Goal: Information Seeking & Learning: Compare options

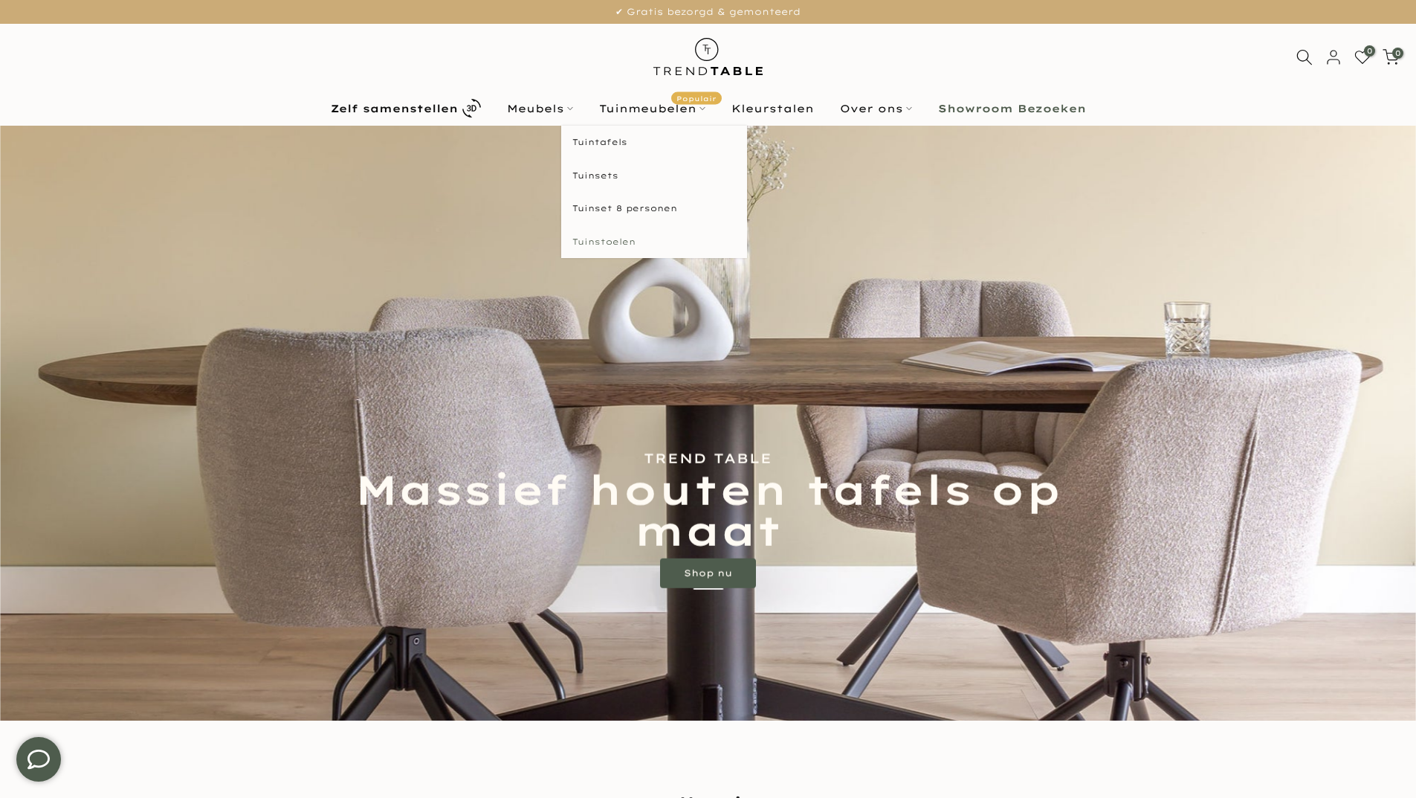
click at [630, 249] on link "Tuinstoelen" at bounding box center [654, 241] width 186 height 33
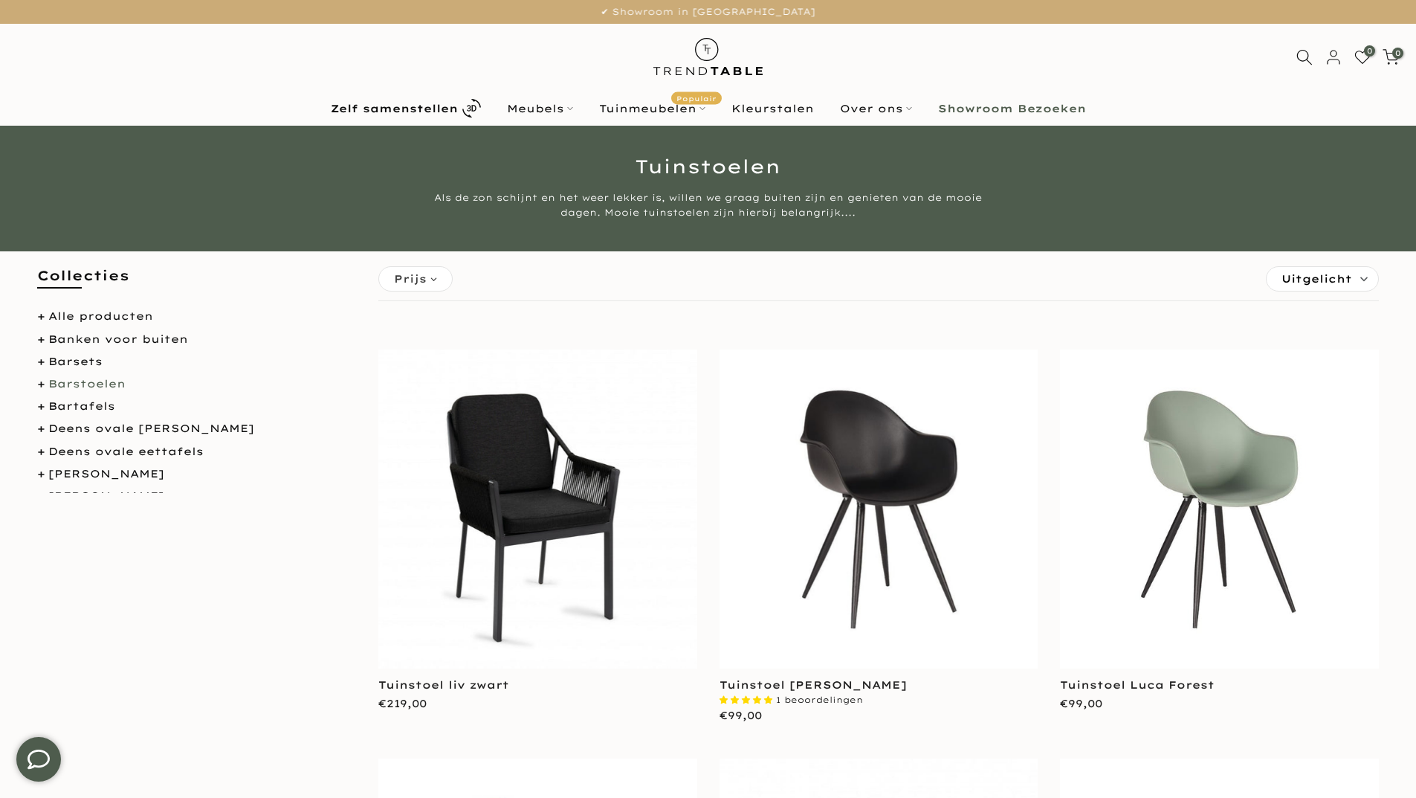
click at [81, 383] on link "Barstoelen" at bounding box center [86, 383] width 77 height 13
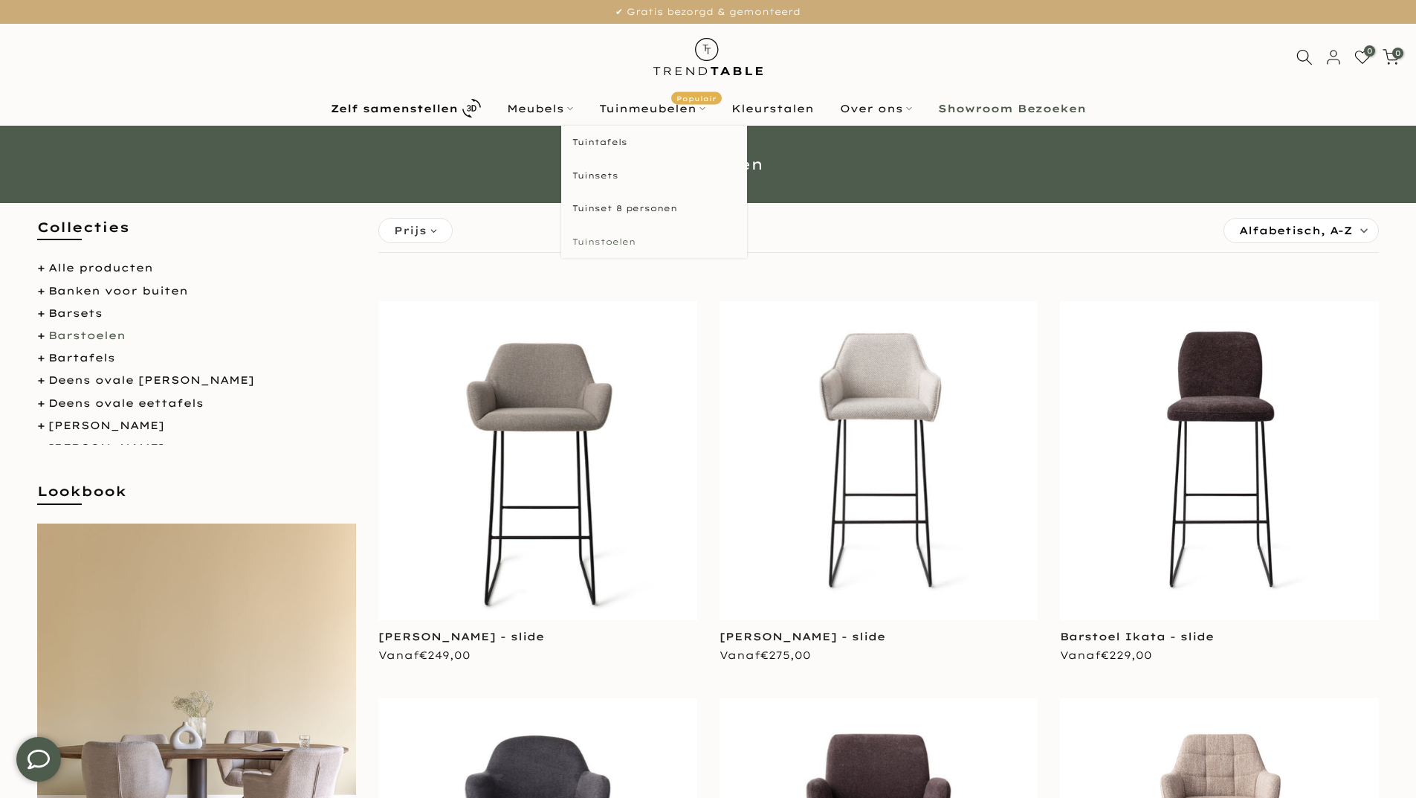
click at [607, 236] on link "Tuinstoelen" at bounding box center [654, 241] width 186 height 33
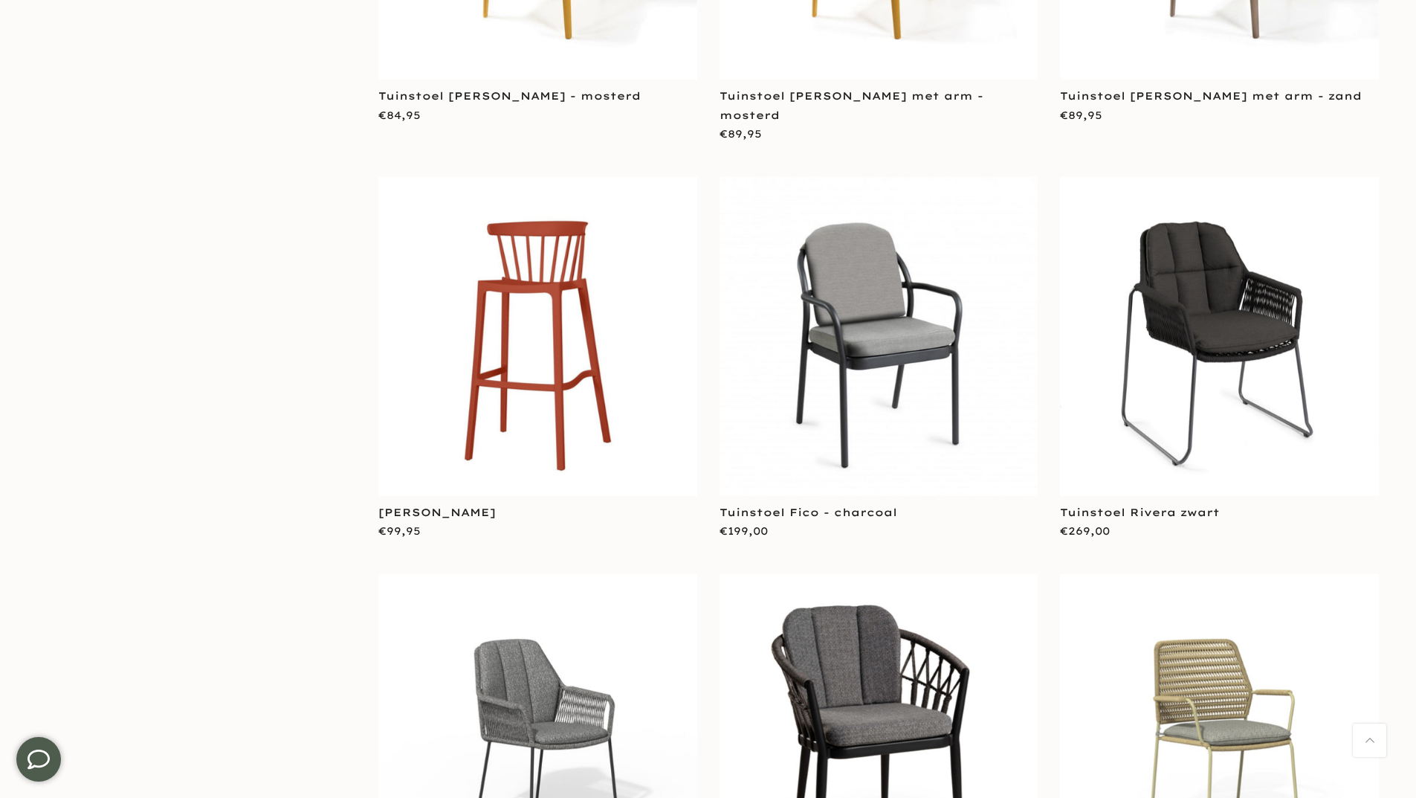
scroll to position [2894, 0]
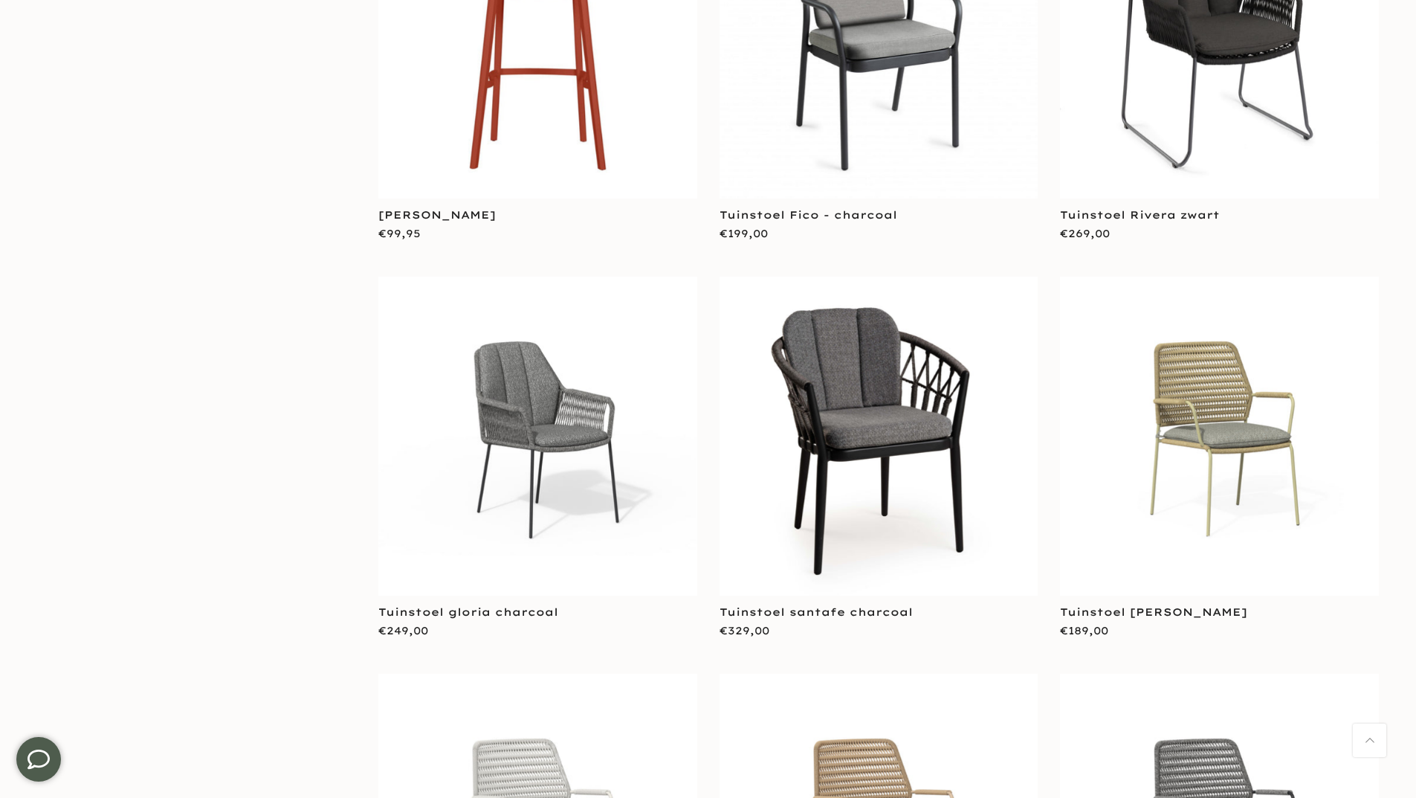
click at [500, 157] on img at bounding box center [537, 39] width 319 height 319
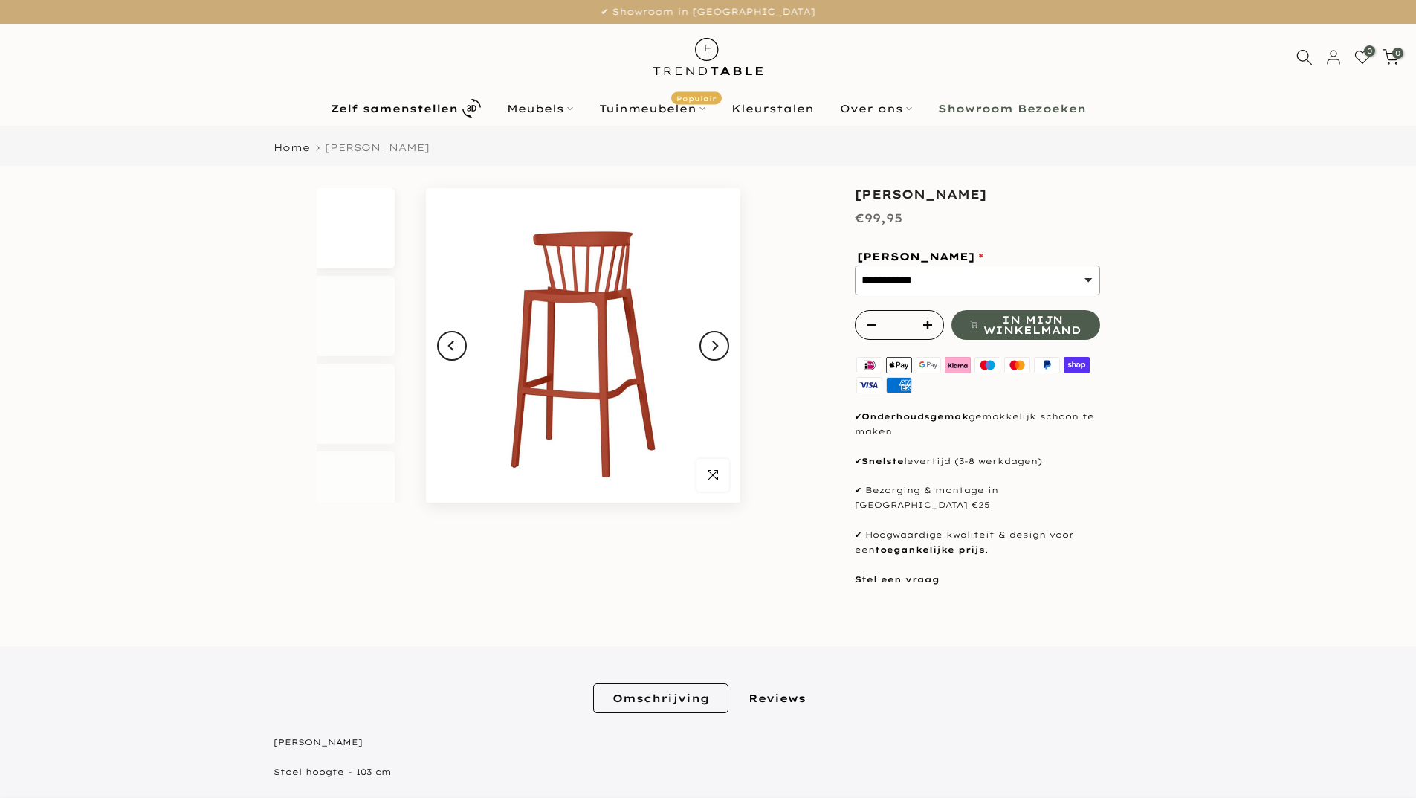
drag, startPoint x: 0, startPoint y: 0, endPoint x: 995, endPoint y: 276, distance: 1032.9
click at [995, 276] on select "**********" at bounding box center [977, 280] width 245 height 30
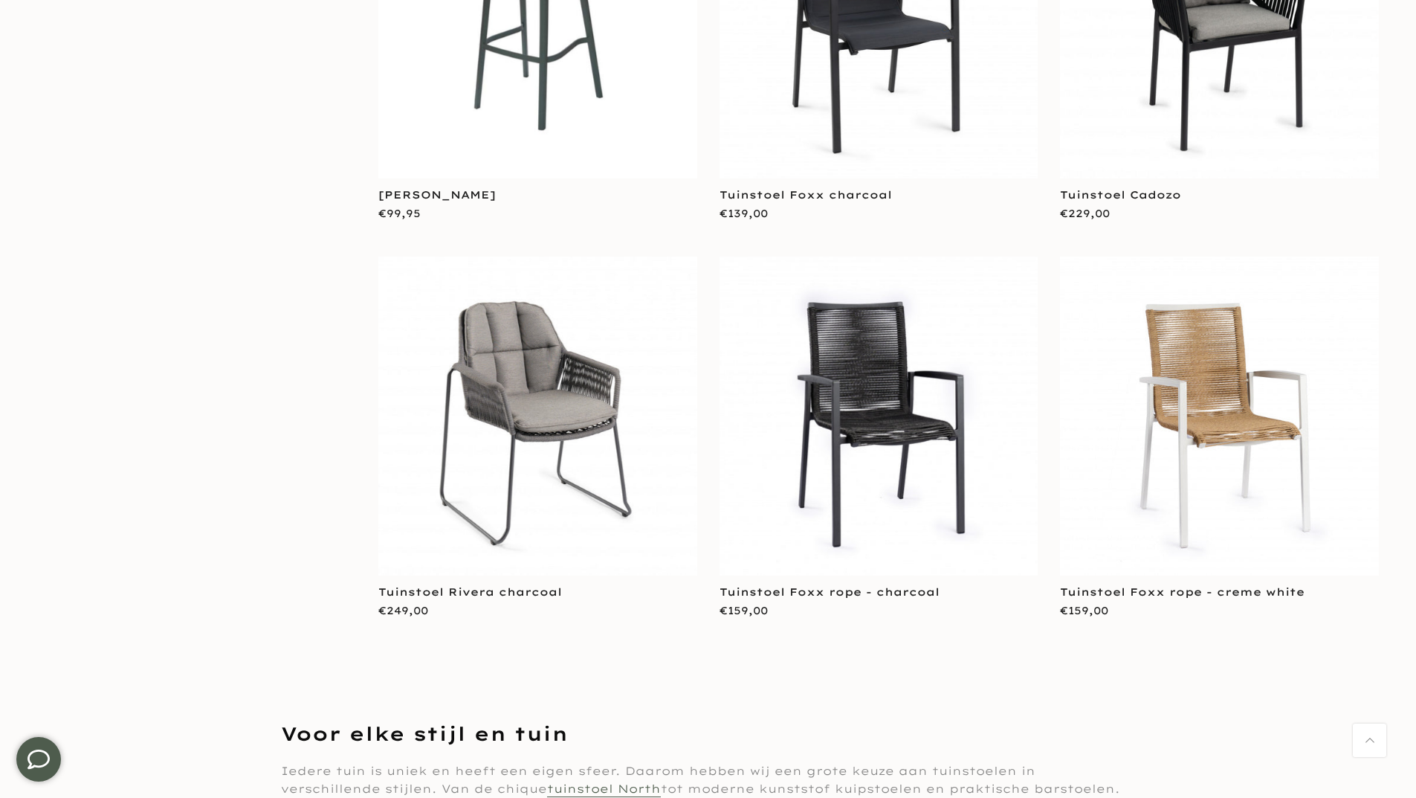
scroll to position [6388, 0]
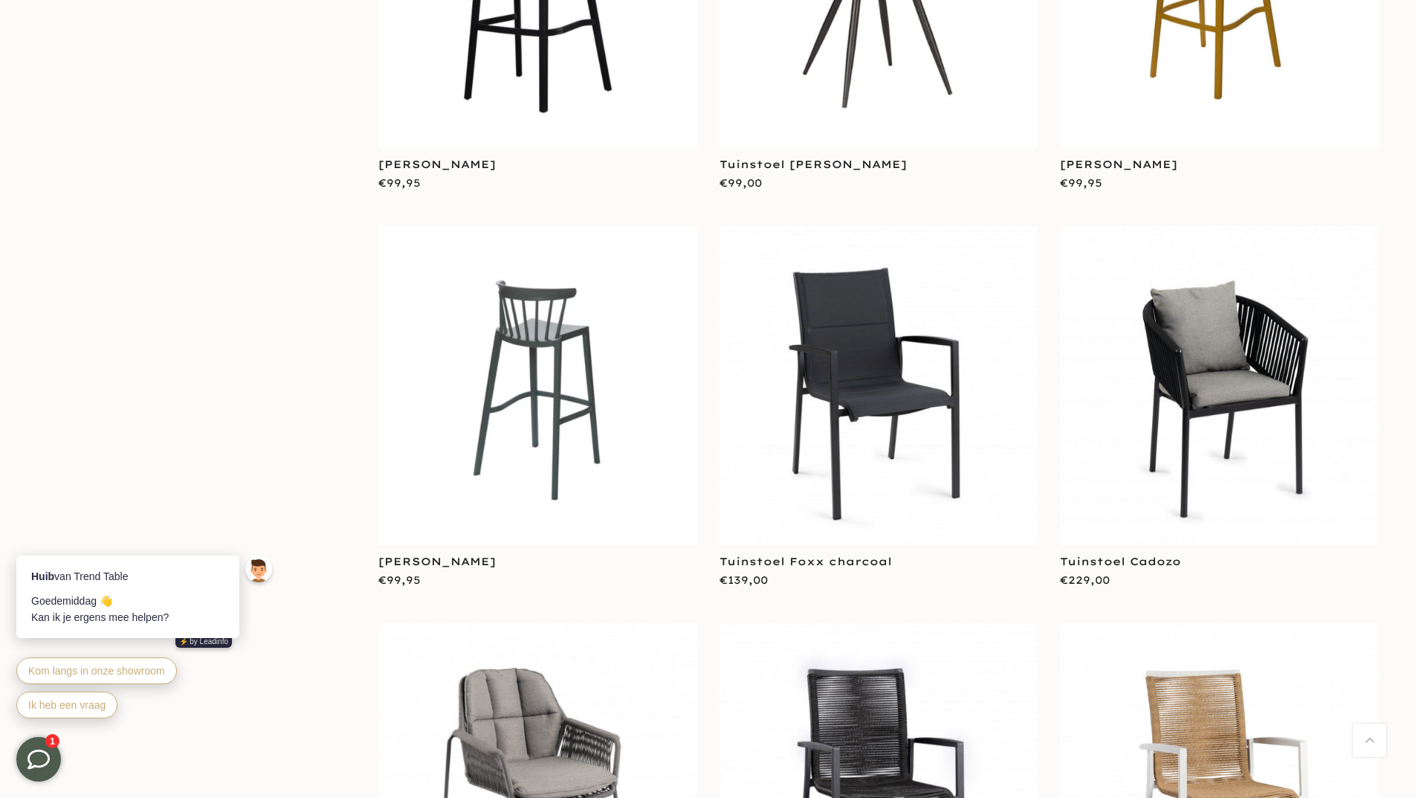
scroll to position [5650, 0]
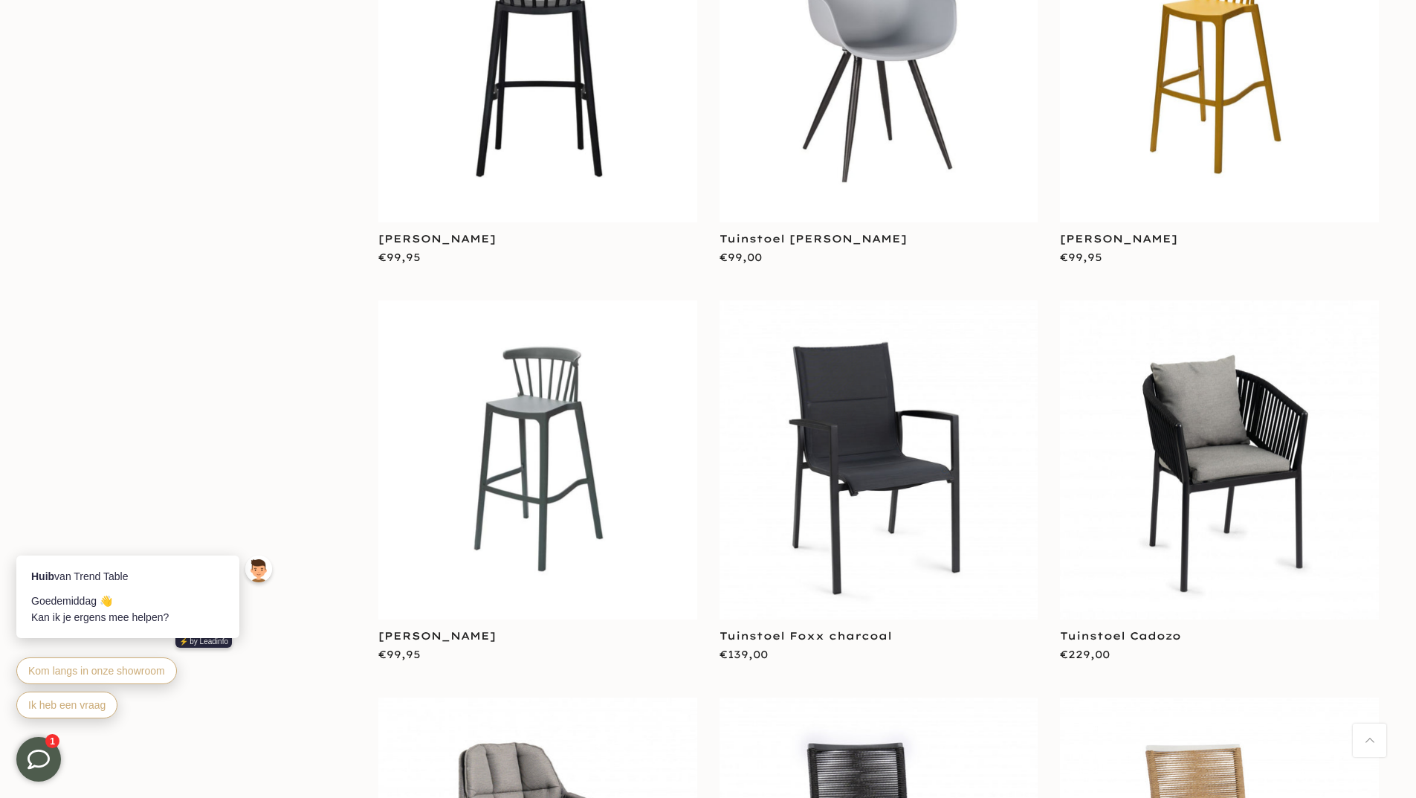
click at [558, 166] on img at bounding box center [537, 62] width 319 height 319
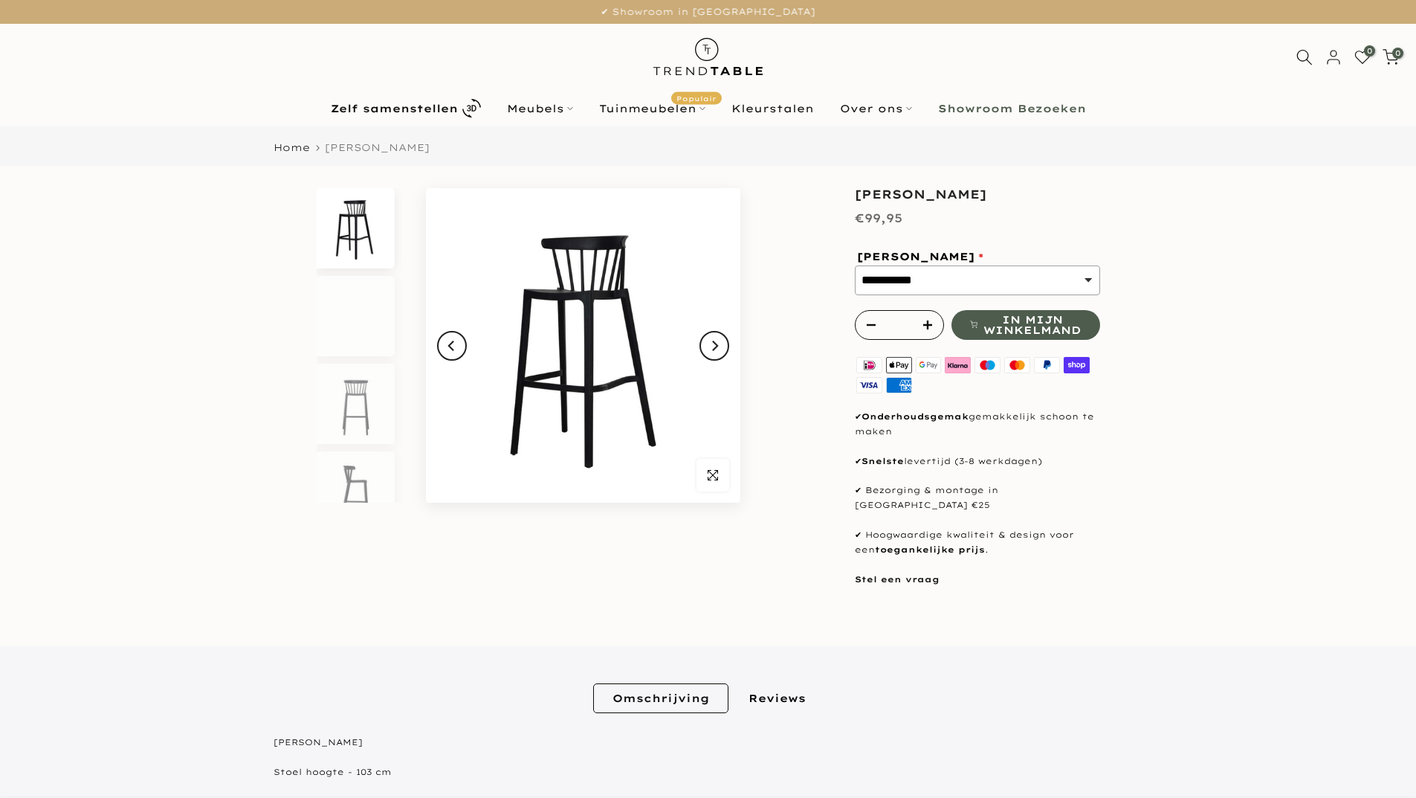
click at [943, 277] on select "**********" at bounding box center [977, 280] width 245 height 30
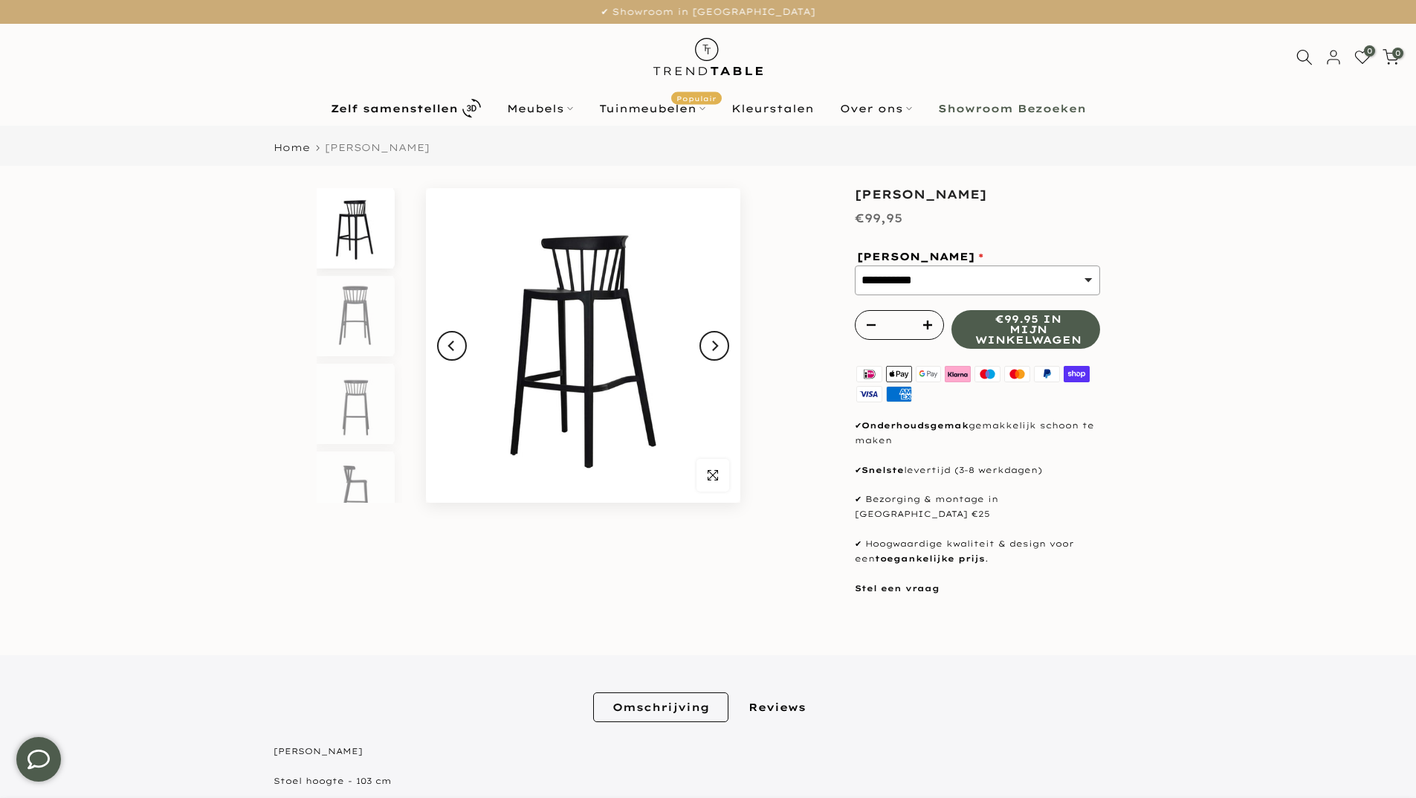
select select "*******"
click at [855, 284] on select "**********" at bounding box center [977, 280] width 245 height 30
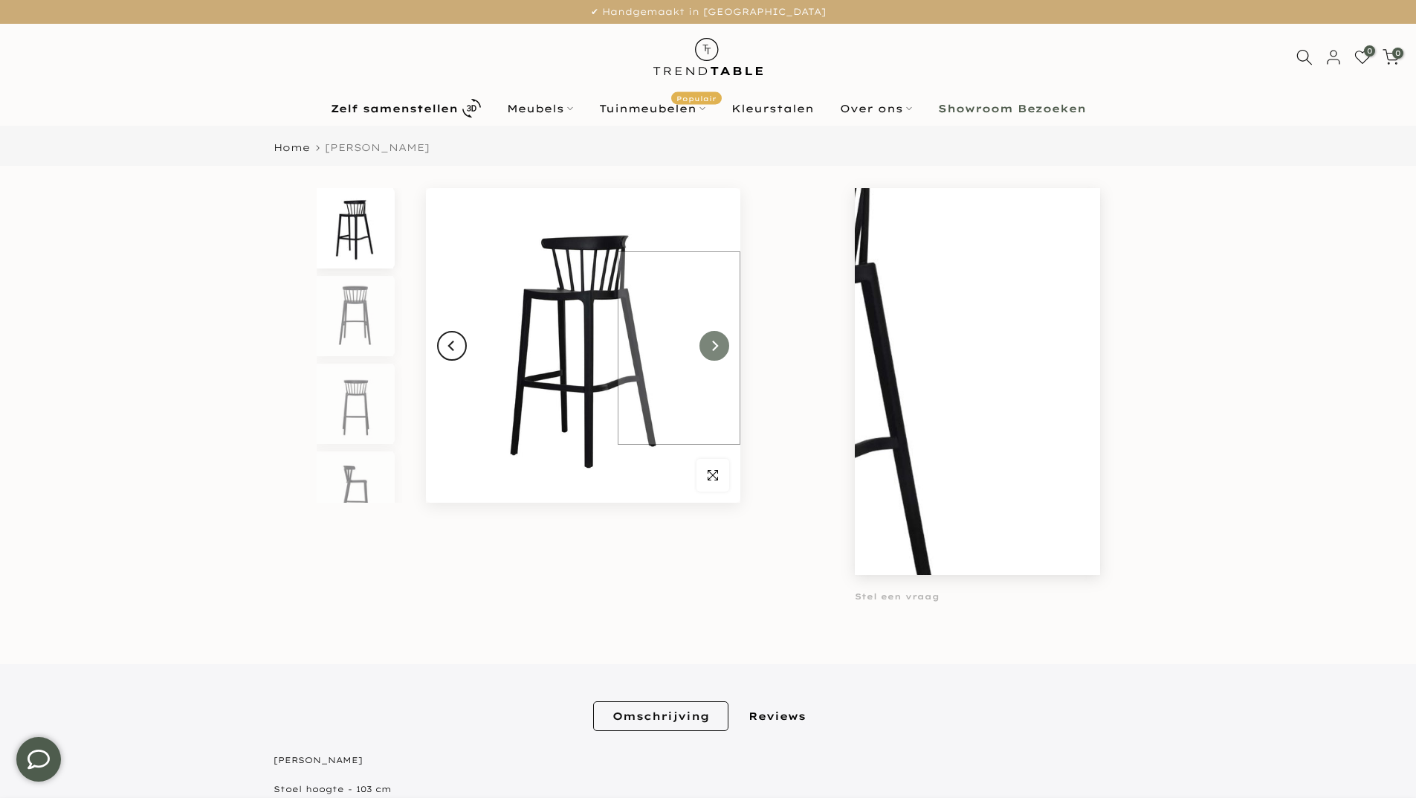
click at [720, 346] on button "Next" at bounding box center [715, 346] width 30 height 30
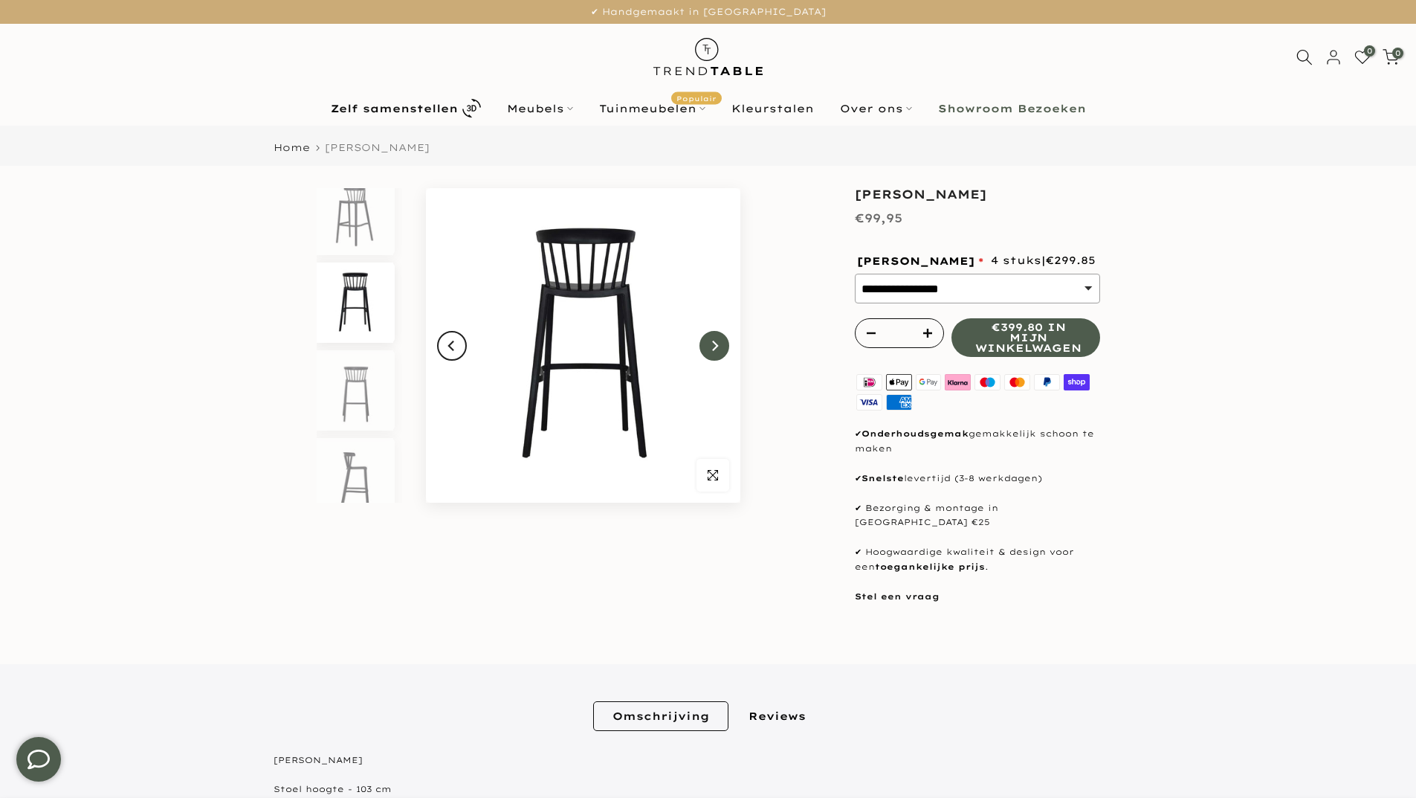
click at [720, 346] on button "Next" at bounding box center [715, 346] width 30 height 30
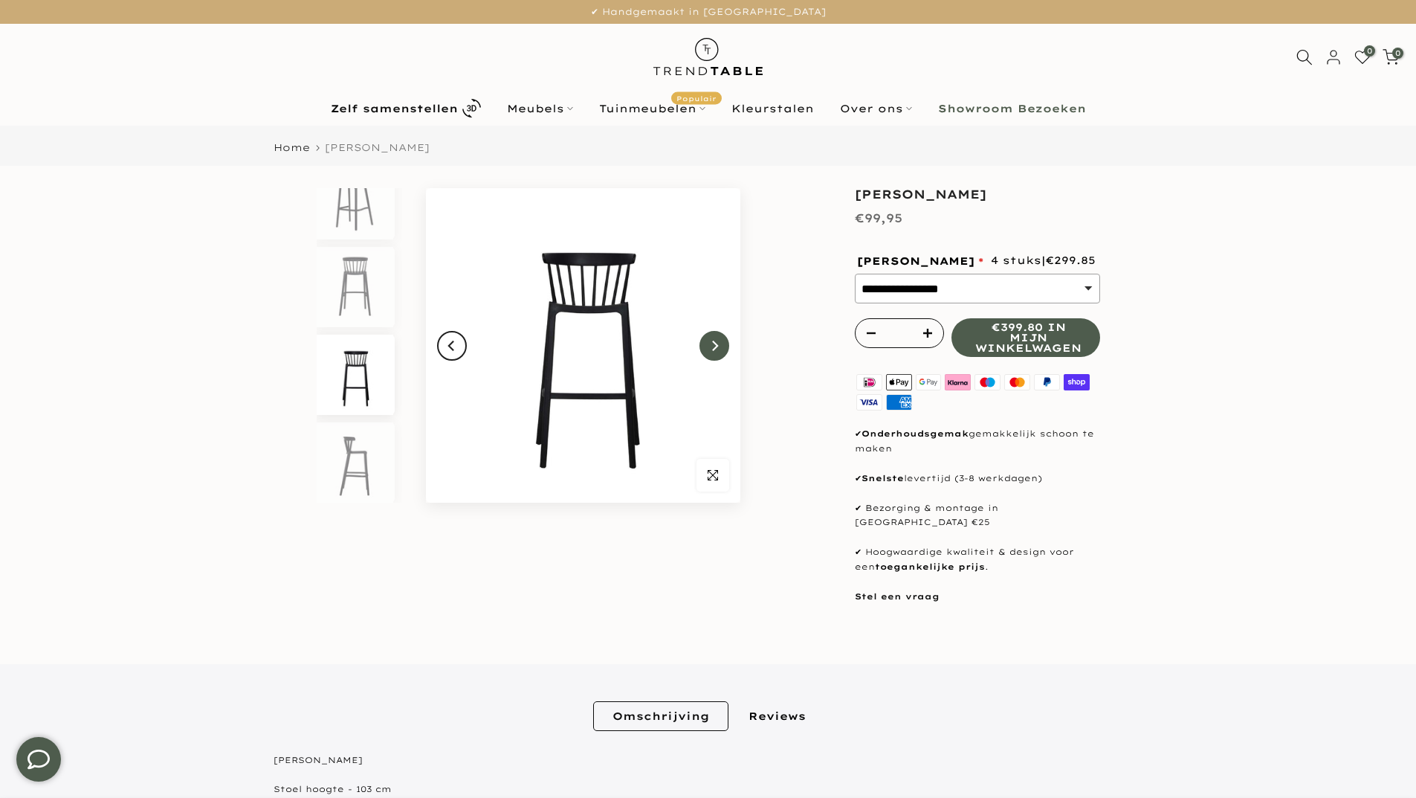
click at [720, 346] on button "Next" at bounding box center [715, 346] width 30 height 30
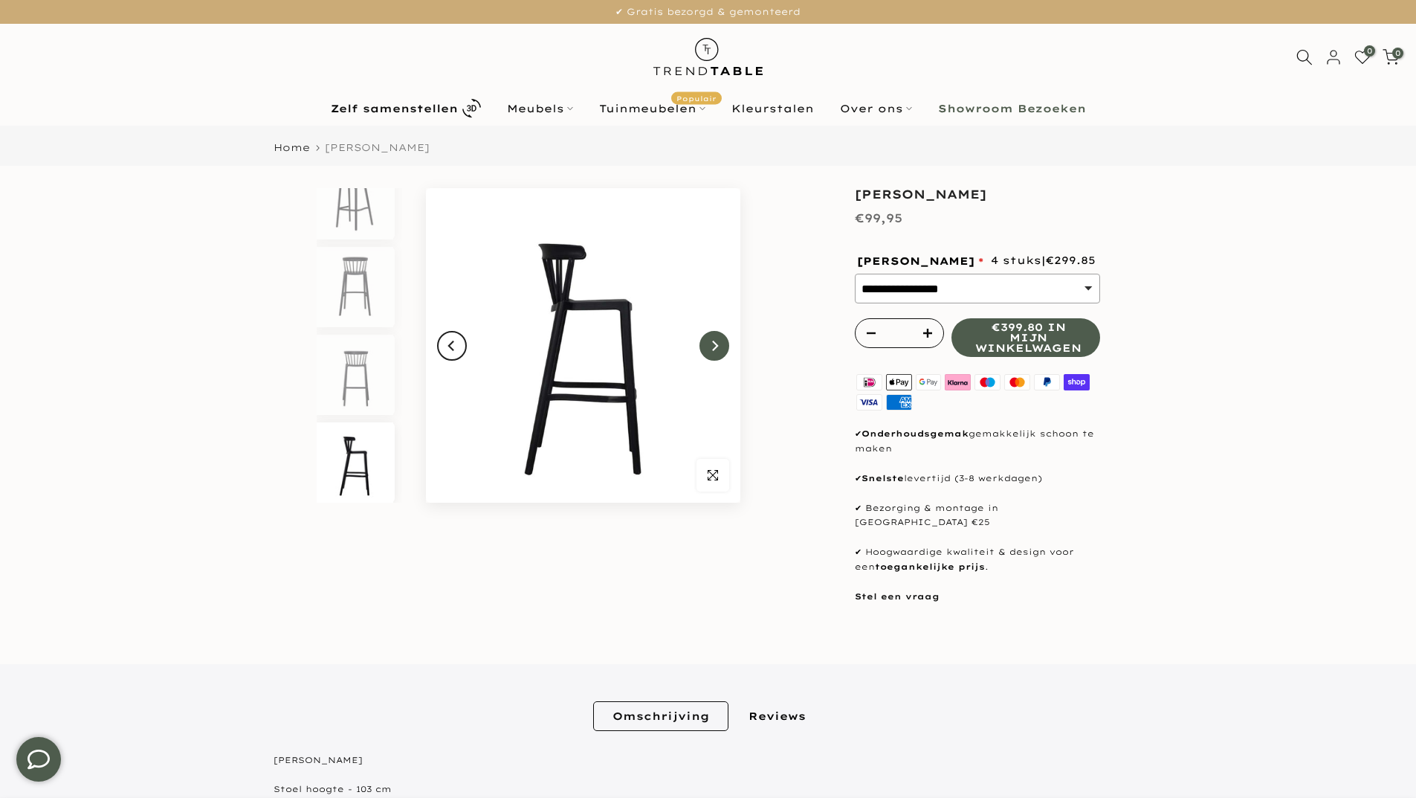
click at [720, 346] on button "Next" at bounding box center [715, 346] width 30 height 30
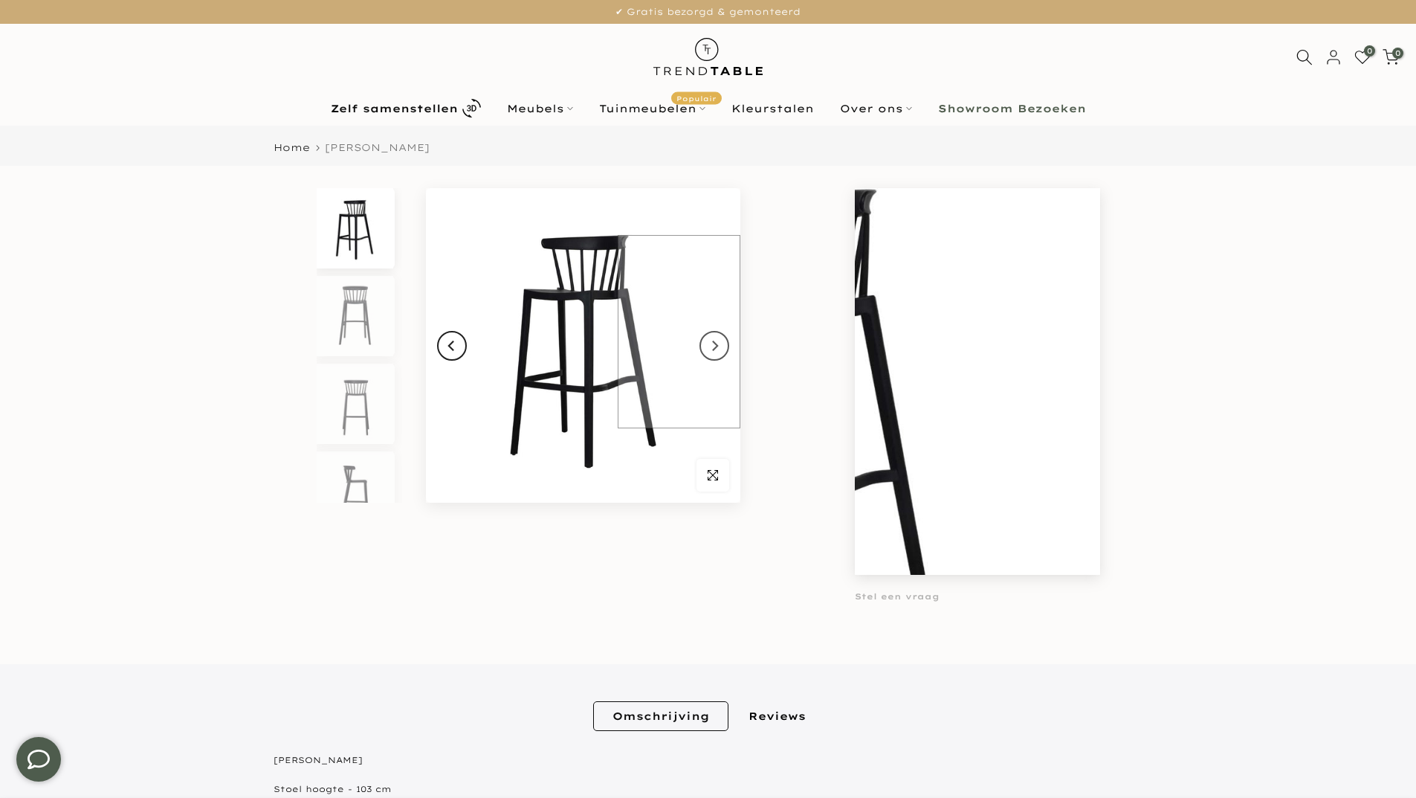
scroll to position [446, 0]
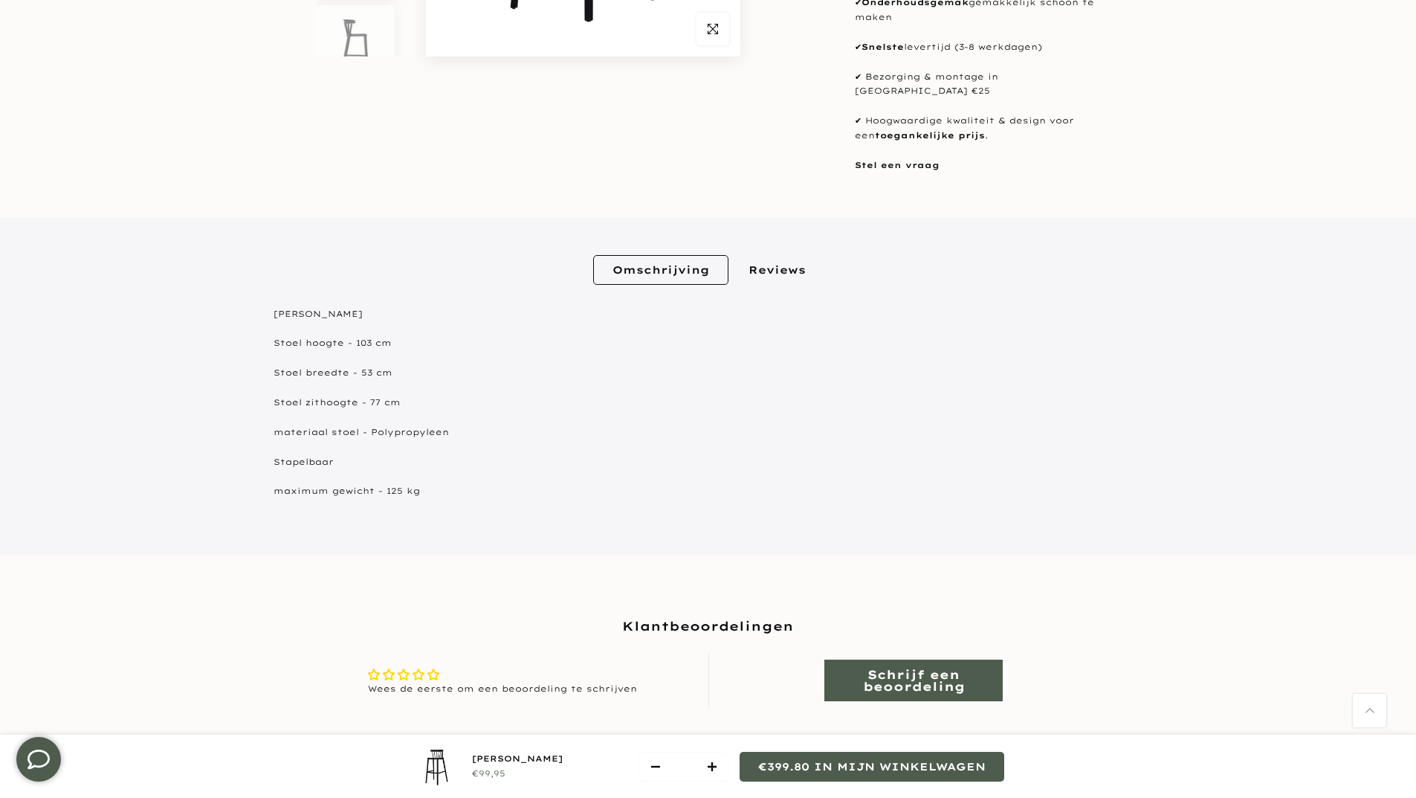
click at [772, 258] on link "Reviews" at bounding box center [777, 270] width 96 height 30
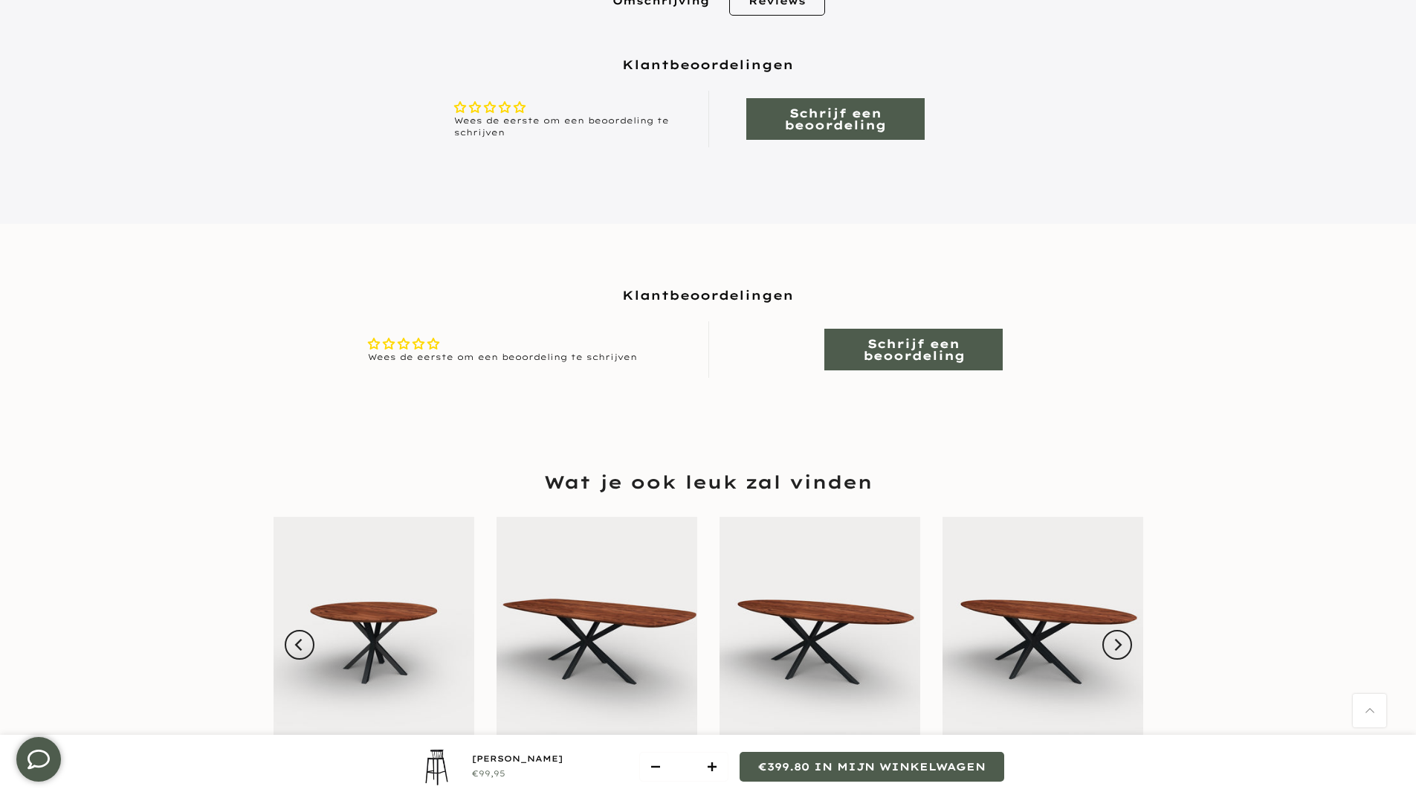
scroll to position [730, 0]
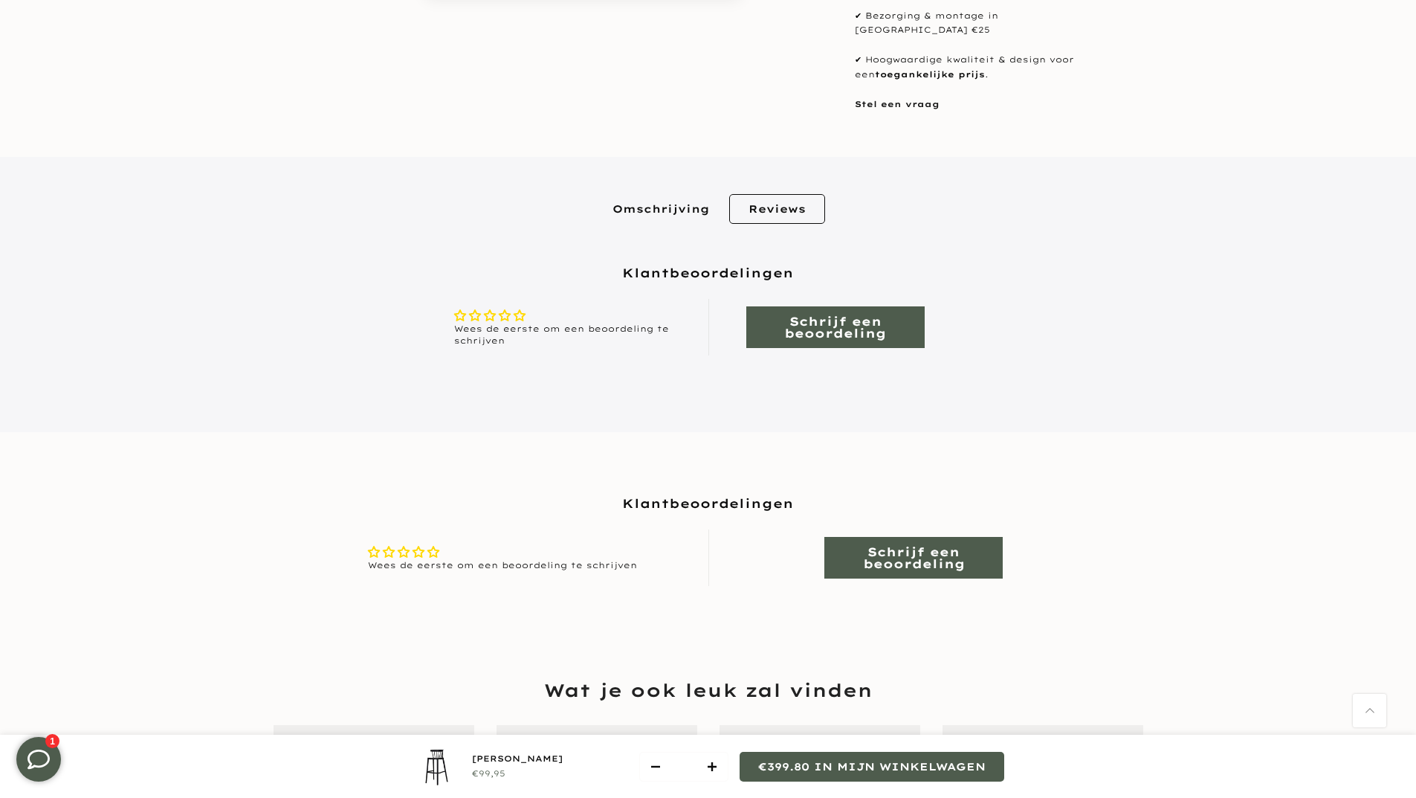
click at [671, 210] on link "Omschrijving" at bounding box center [660, 209] width 135 height 30
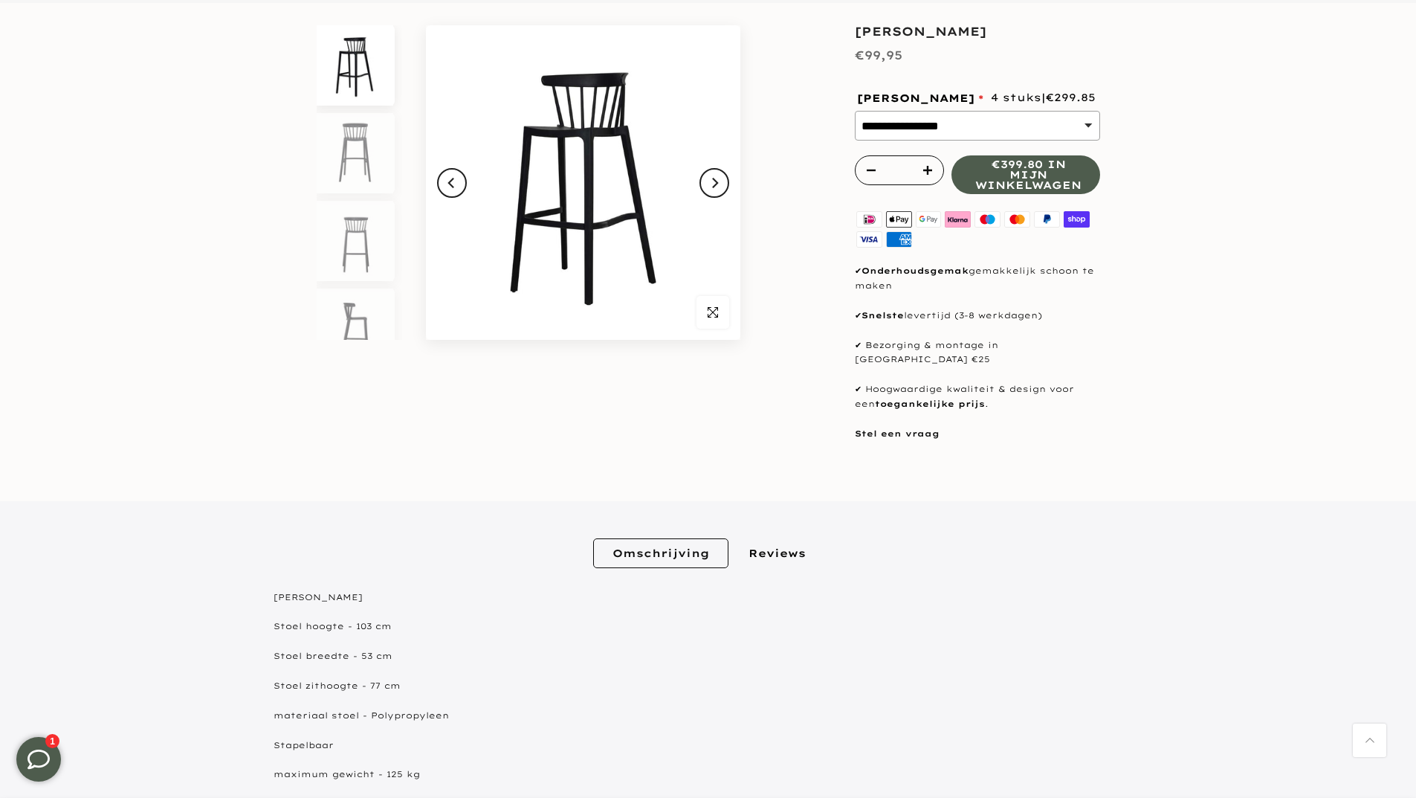
scroll to position [0, 0]
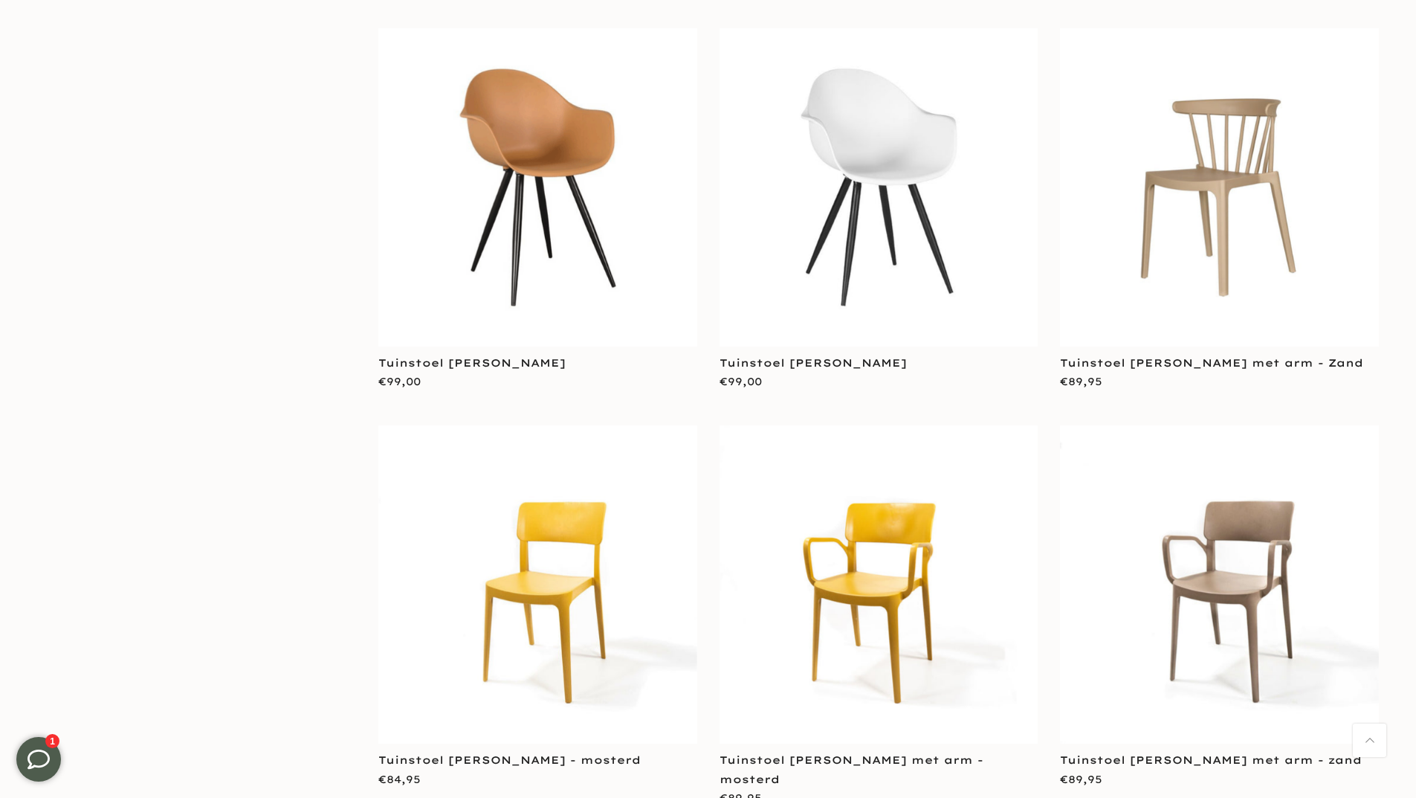
scroll to position [2453, 0]
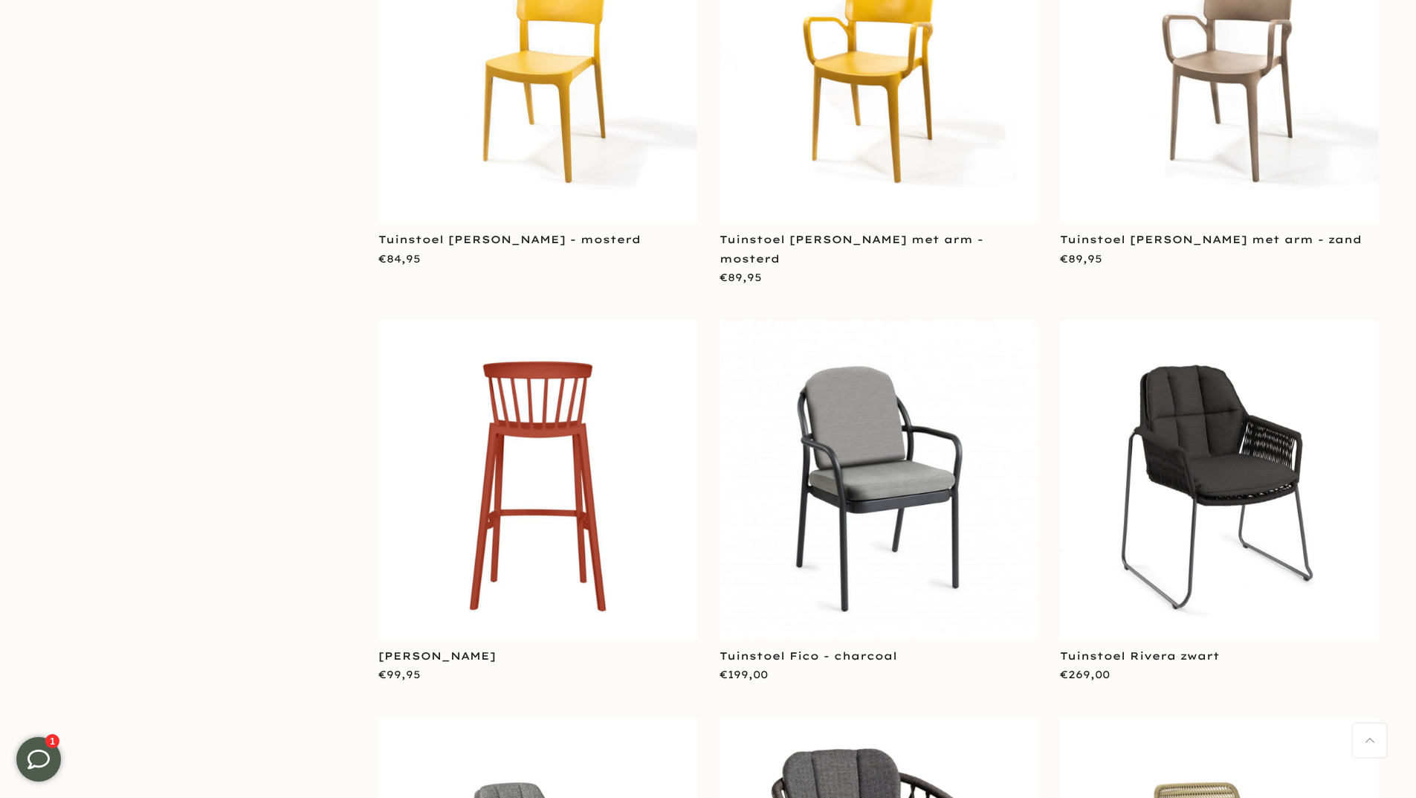
click at [483, 443] on img at bounding box center [537, 479] width 319 height 319
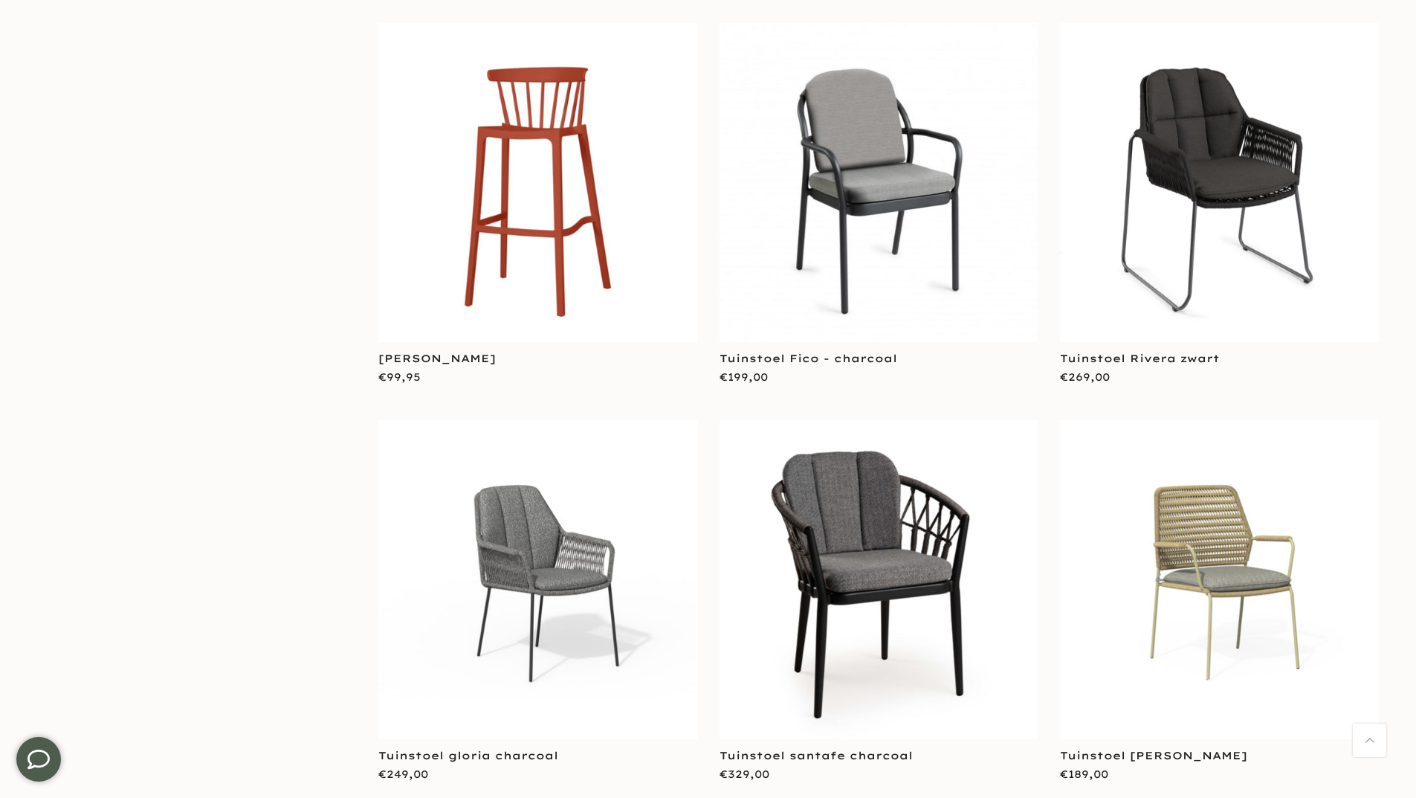
scroll to position [2825, 0]
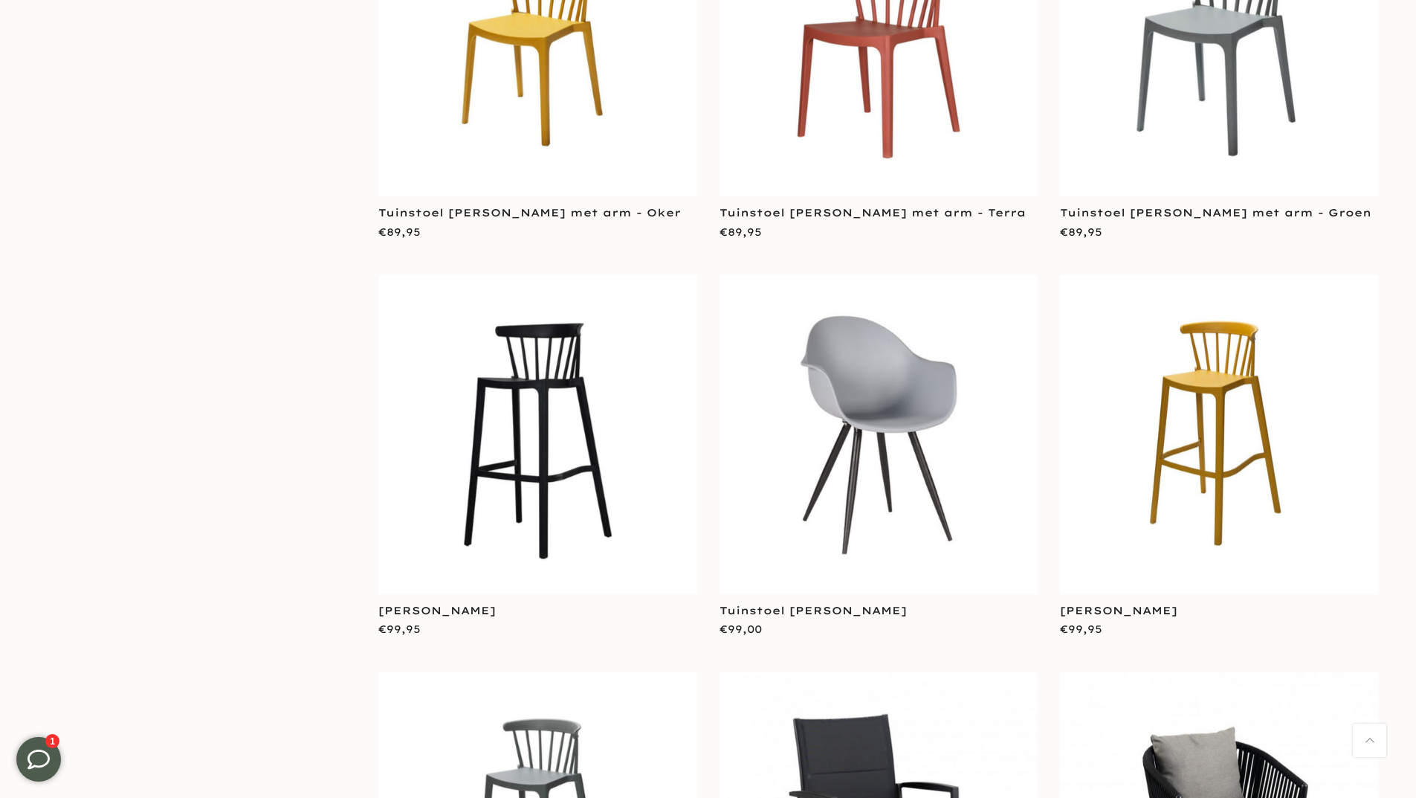
scroll to position [5427, 0]
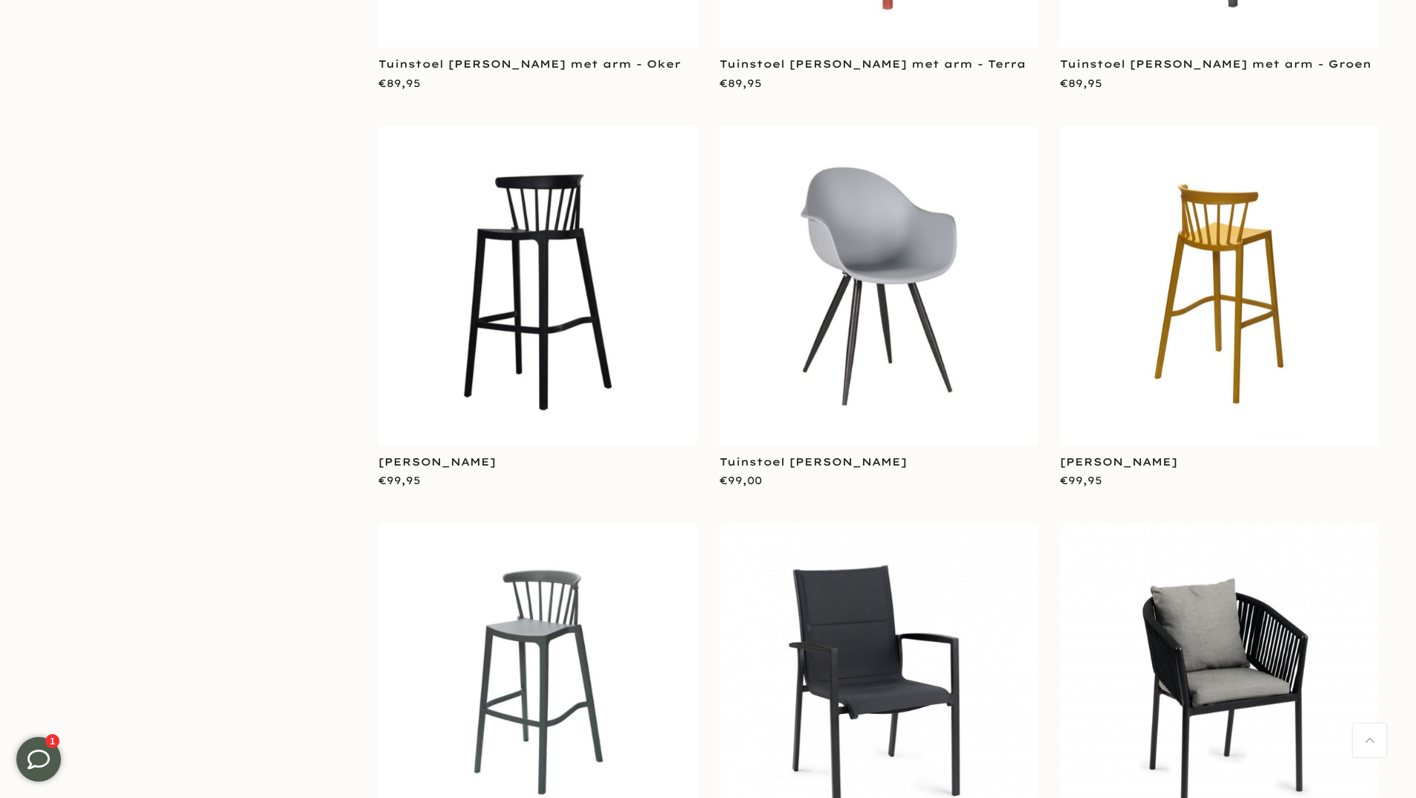
click at [1271, 302] on img at bounding box center [1219, 285] width 319 height 319
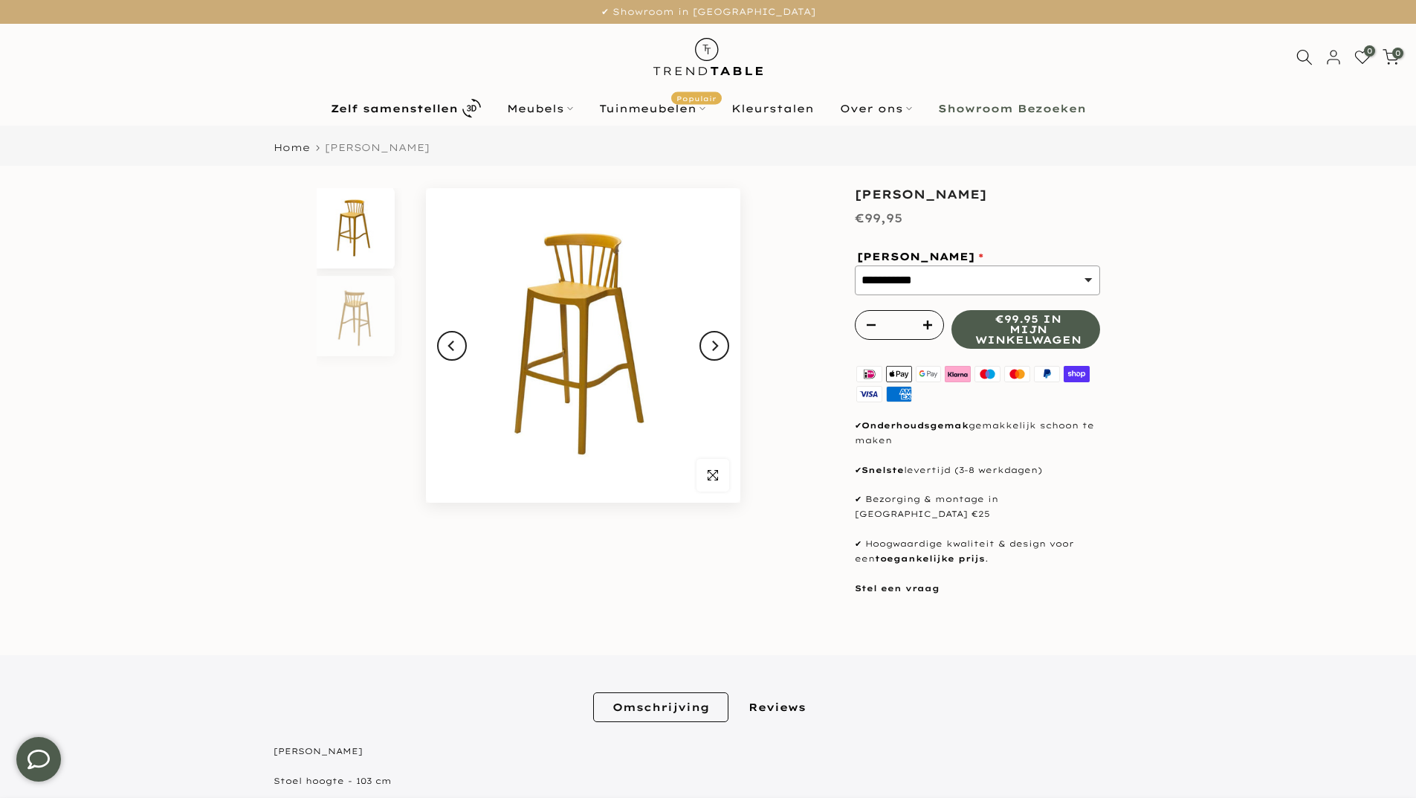
click at [989, 284] on select "**********" at bounding box center [977, 280] width 245 height 30
select select "*******"
click at [855, 284] on select "**********" at bounding box center [977, 280] width 245 height 30
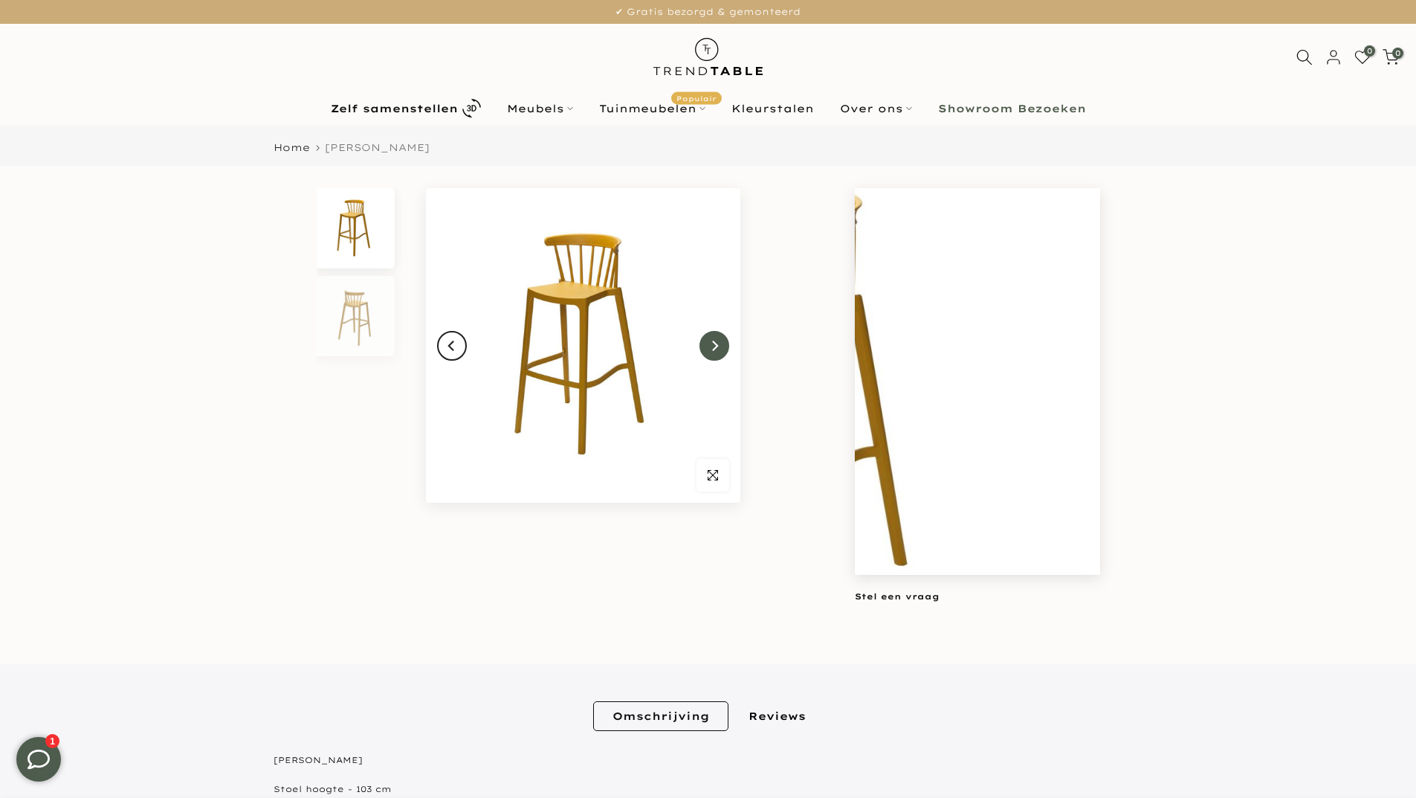
click at [720, 351] on button "Next" at bounding box center [715, 346] width 30 height 30
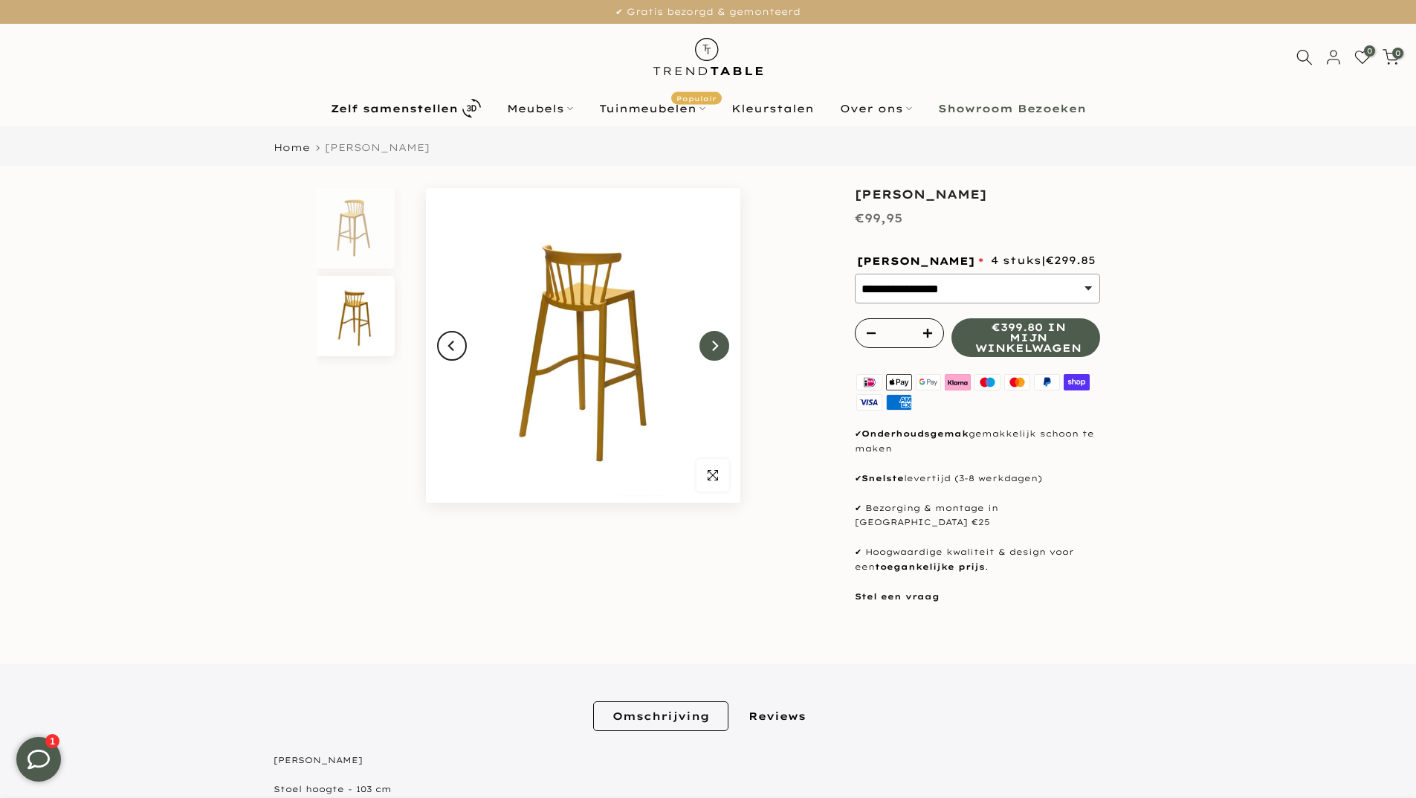
click at [723, 346] on button "Next" at bounding box center [715, 346] width 30 height 30
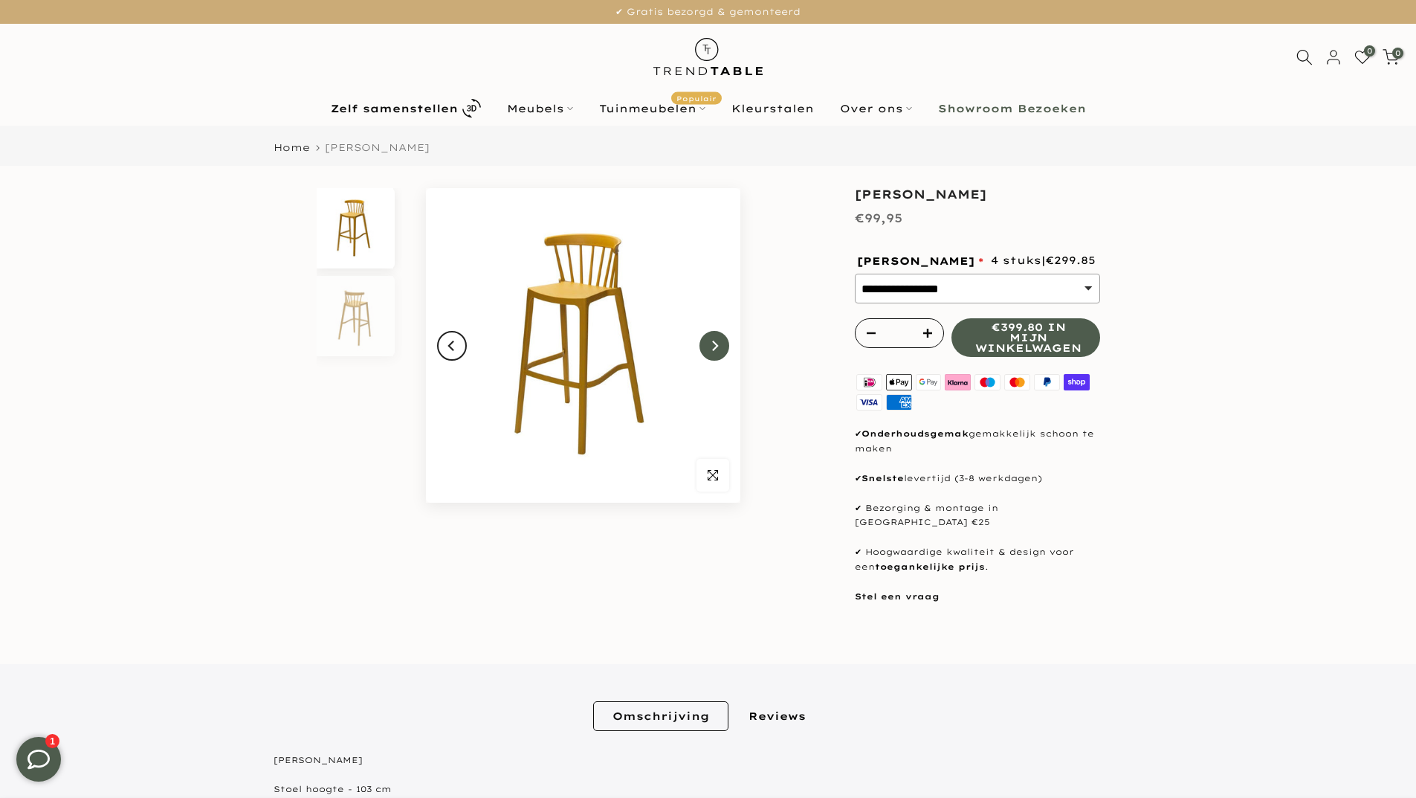
click at [723, 346] on button "Next" at bounding box center [715, 346] width 30 height 30
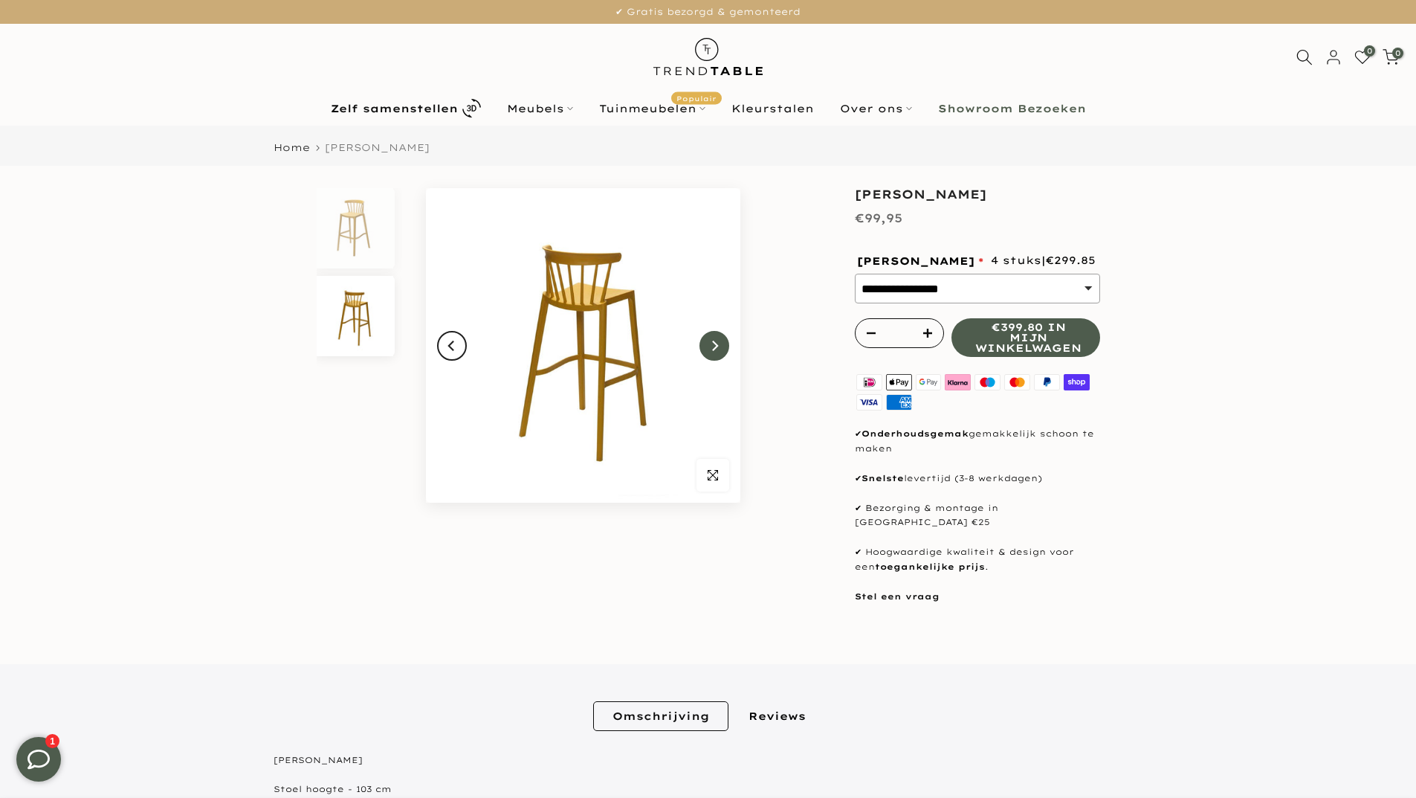
click at [720, 344] on button "Next" at bounding box center [715, 346] width 30 height 30
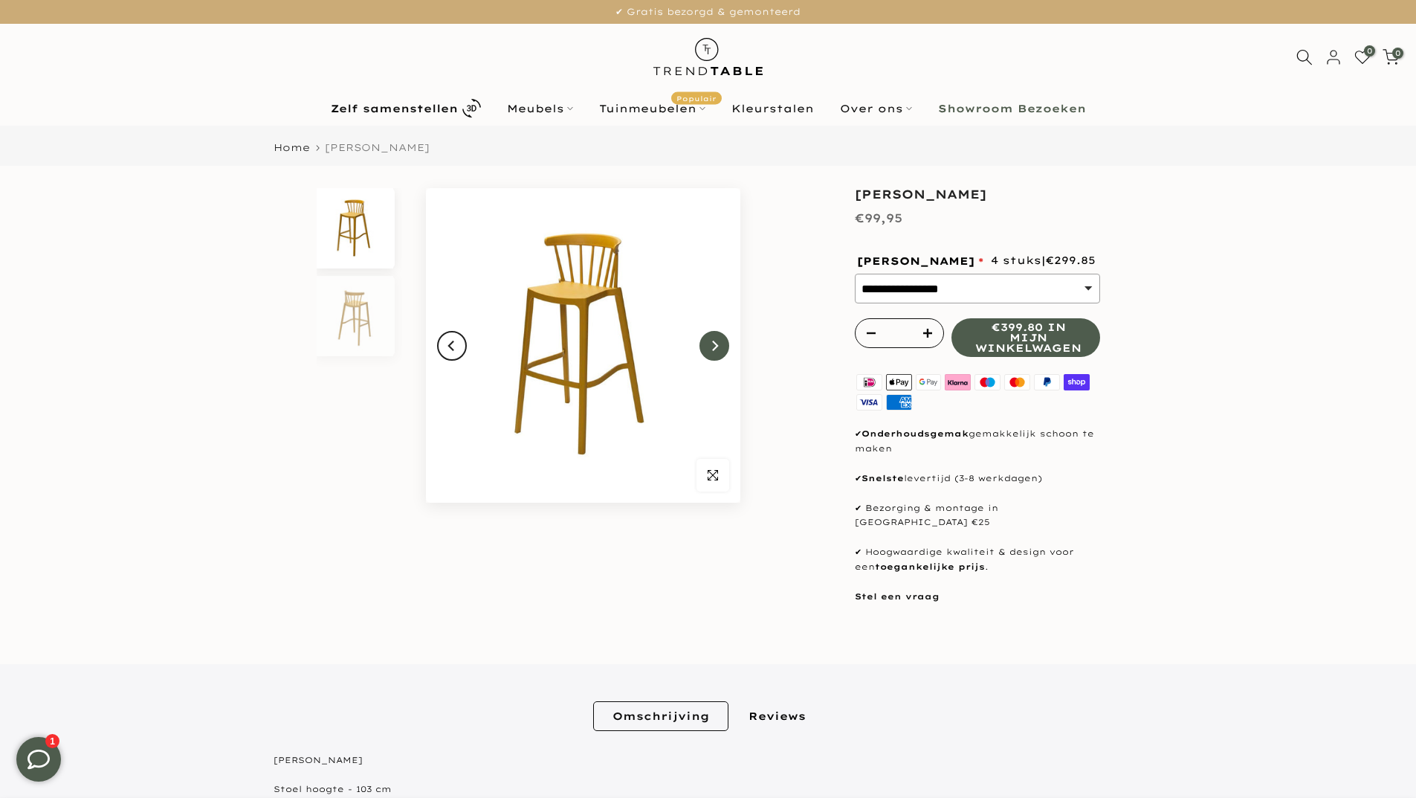
click at [717, 344] on button "Next" at bounding box center [715, 346] width 30 height 30
click at [717, 344] on icon "Next" at bounding box center [715, 345] width 6 height 10
click at [715, 344] on icon "Next" at bounding box center [715, 345] width 6 height 10
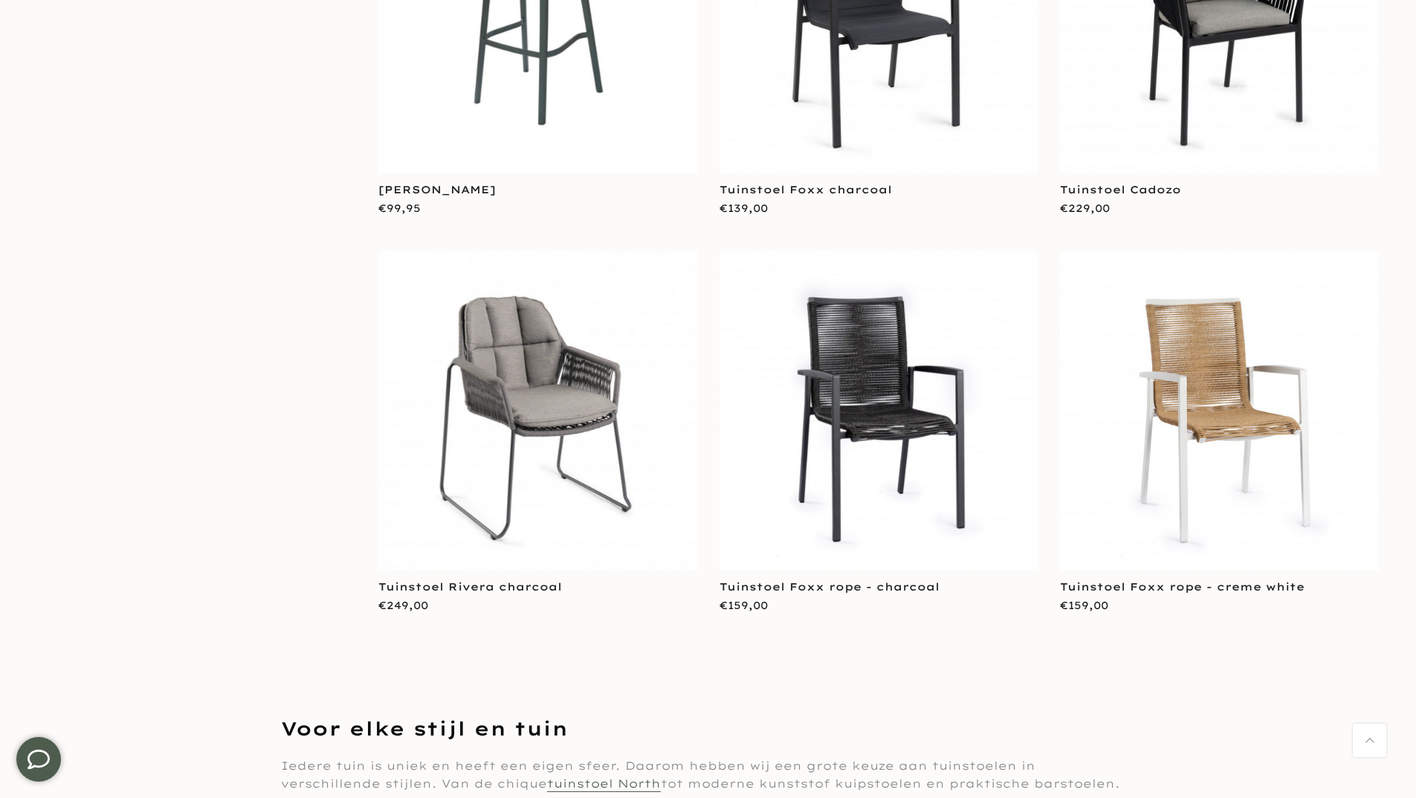
scroll to position [5799, 0]
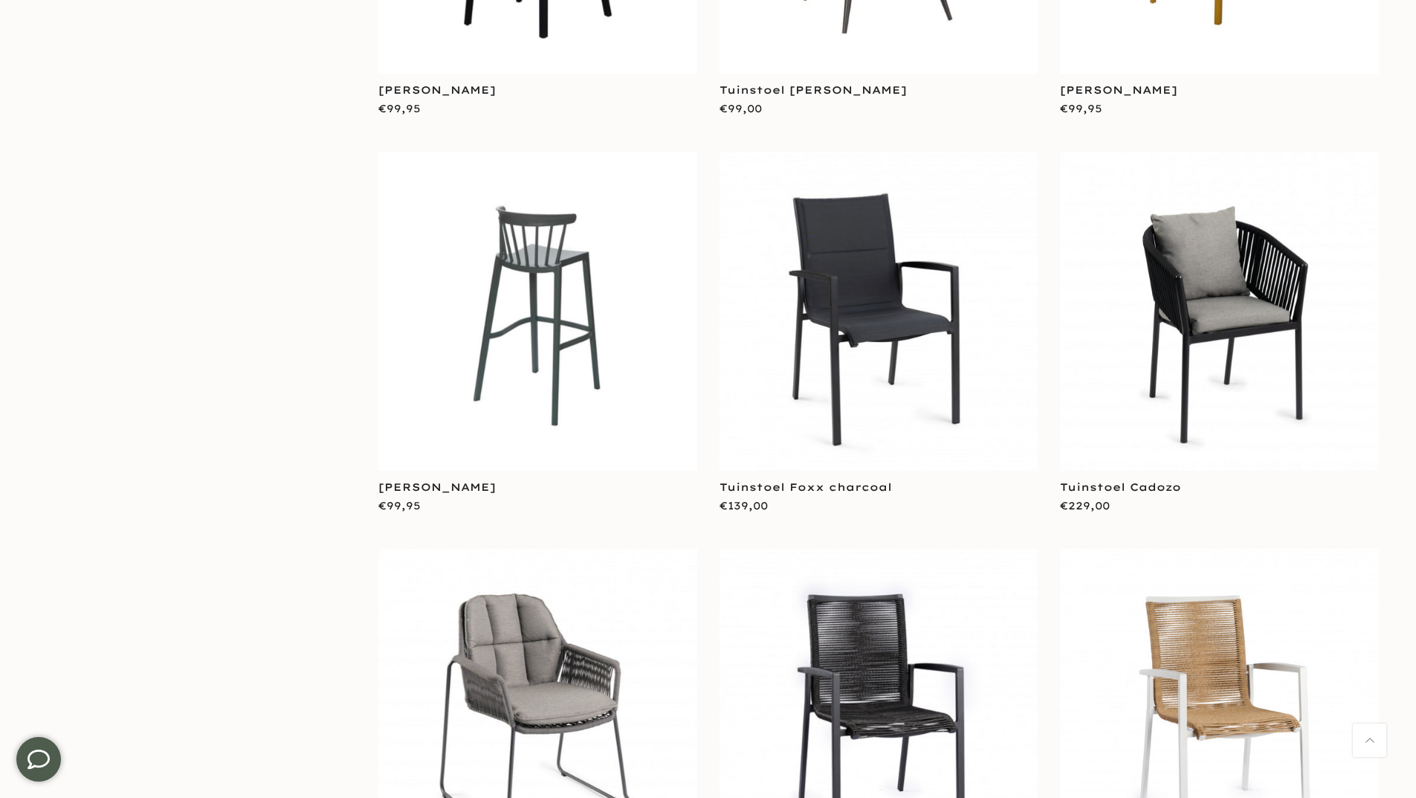
click at [546, 262] on img at bounding box center [537, 311] width 319 height 319
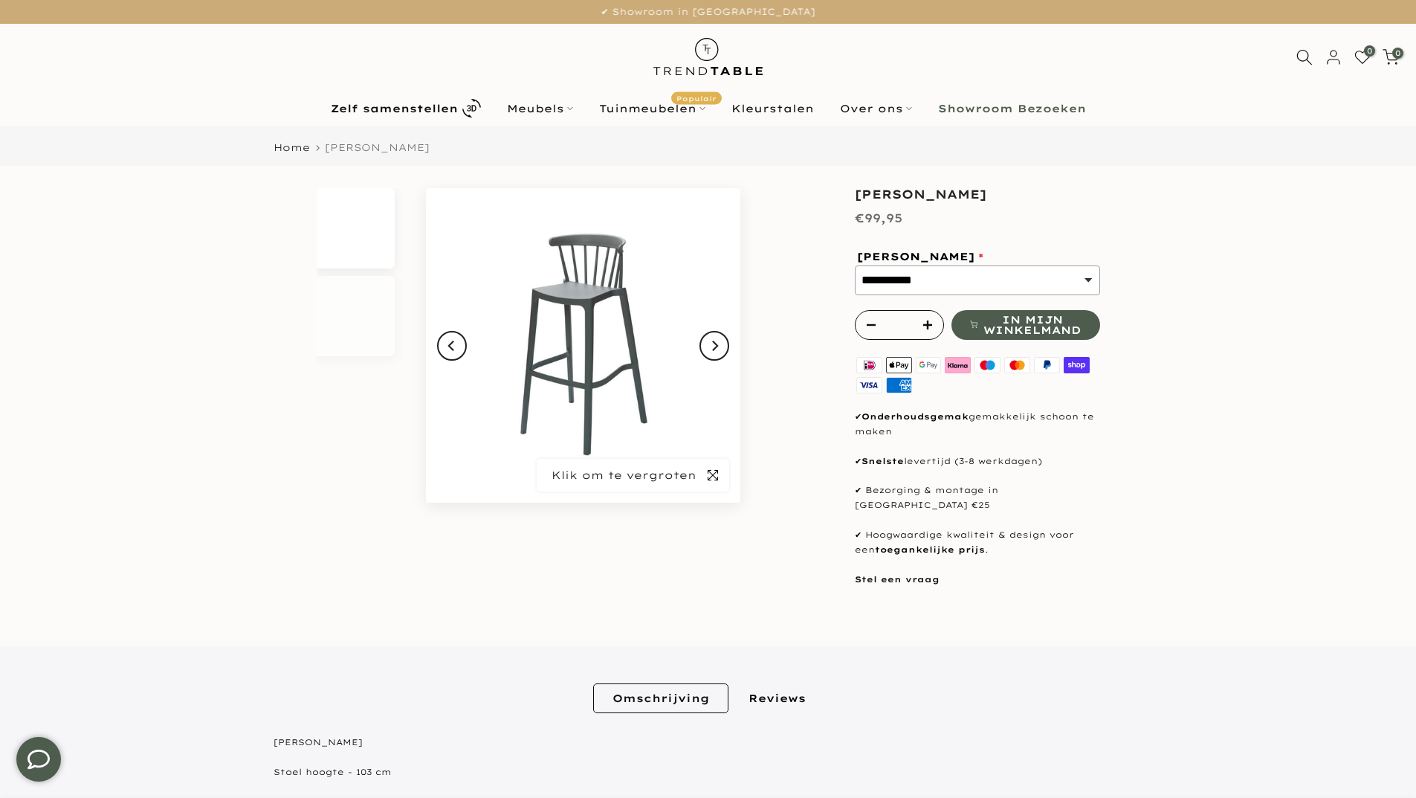
click at [714, 486] on span "button" at bounding box center [713, 475] width 33 height 33
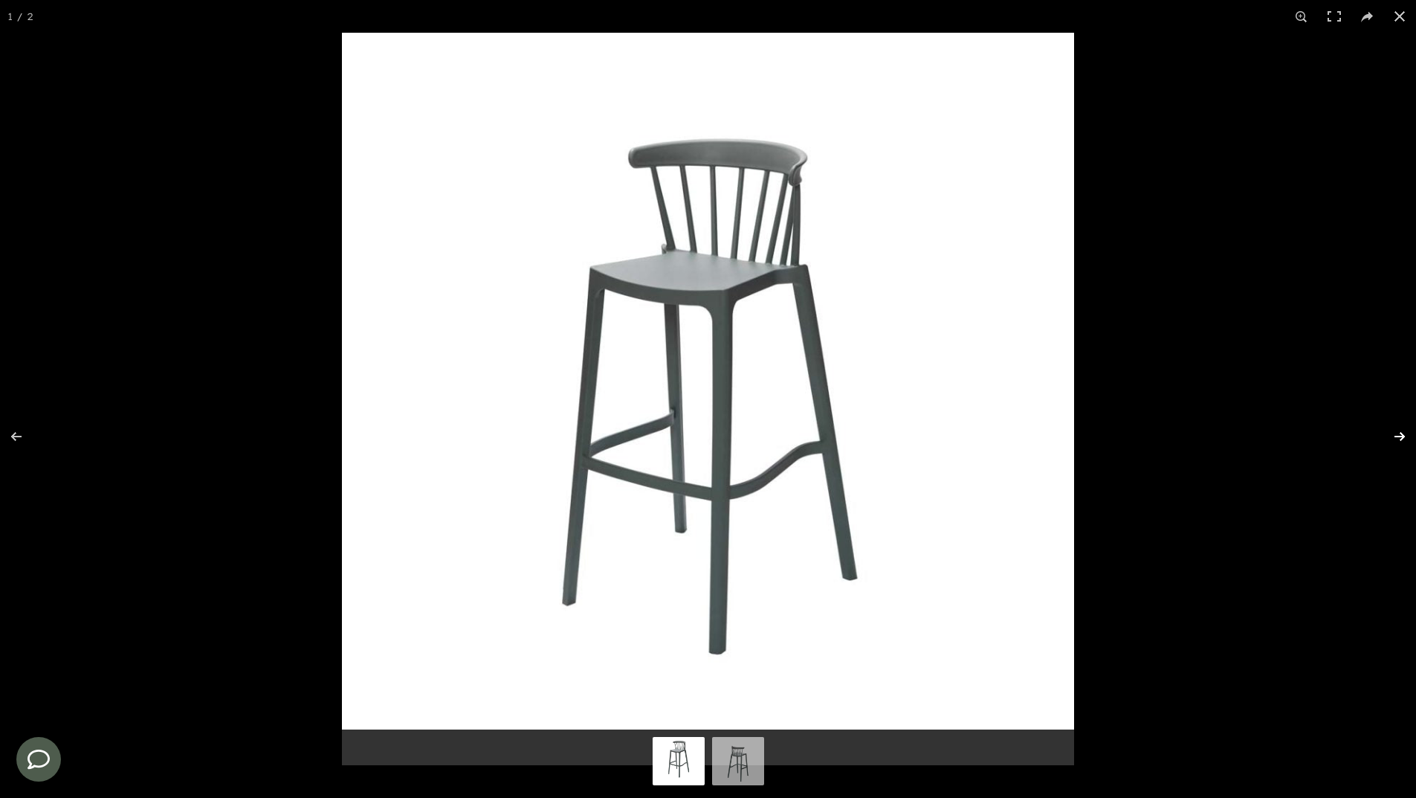
click at [1393, 433] on button at bounding box center [1390, 436] width 52 height 74
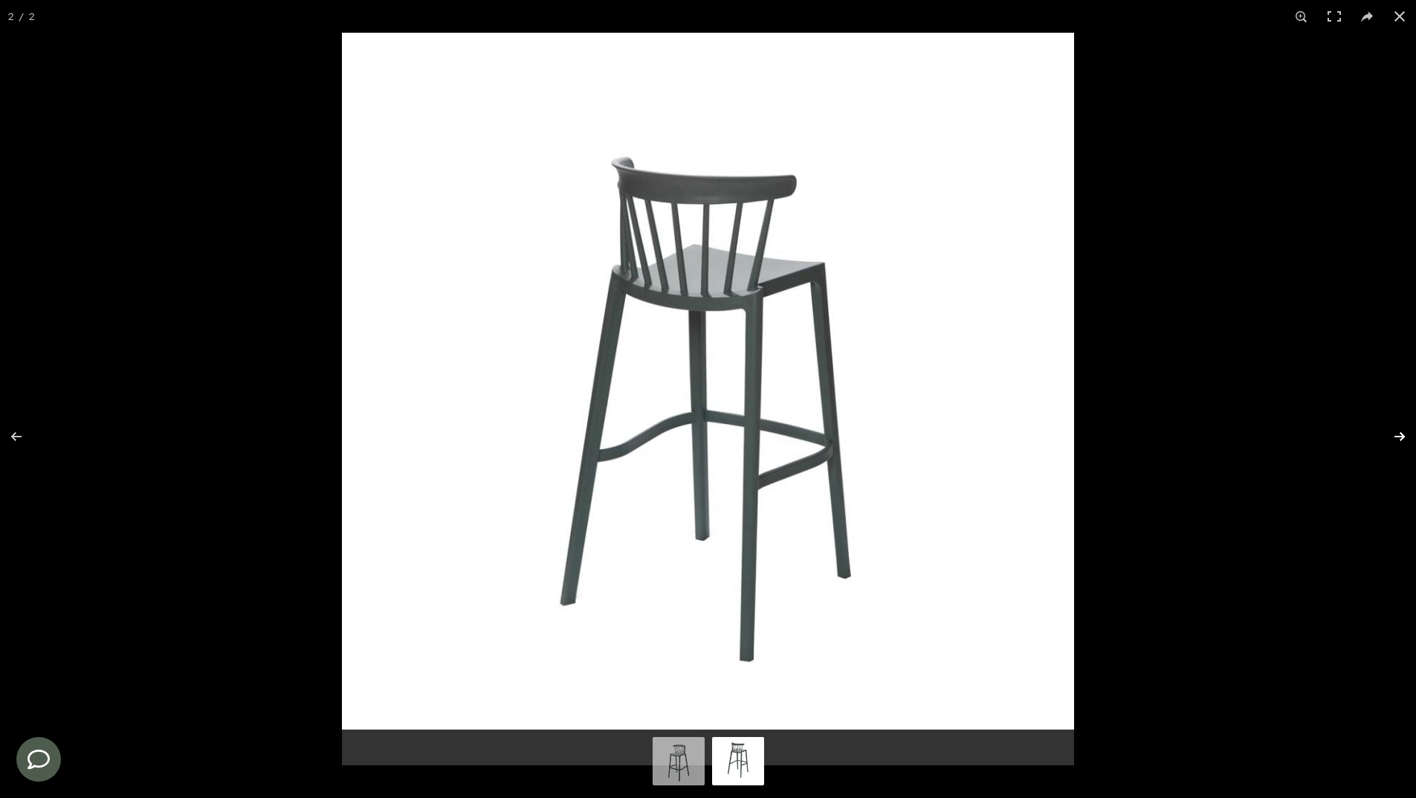
click at [1393, 433] on button at bounding box center [1390, 436] width 52 height 74
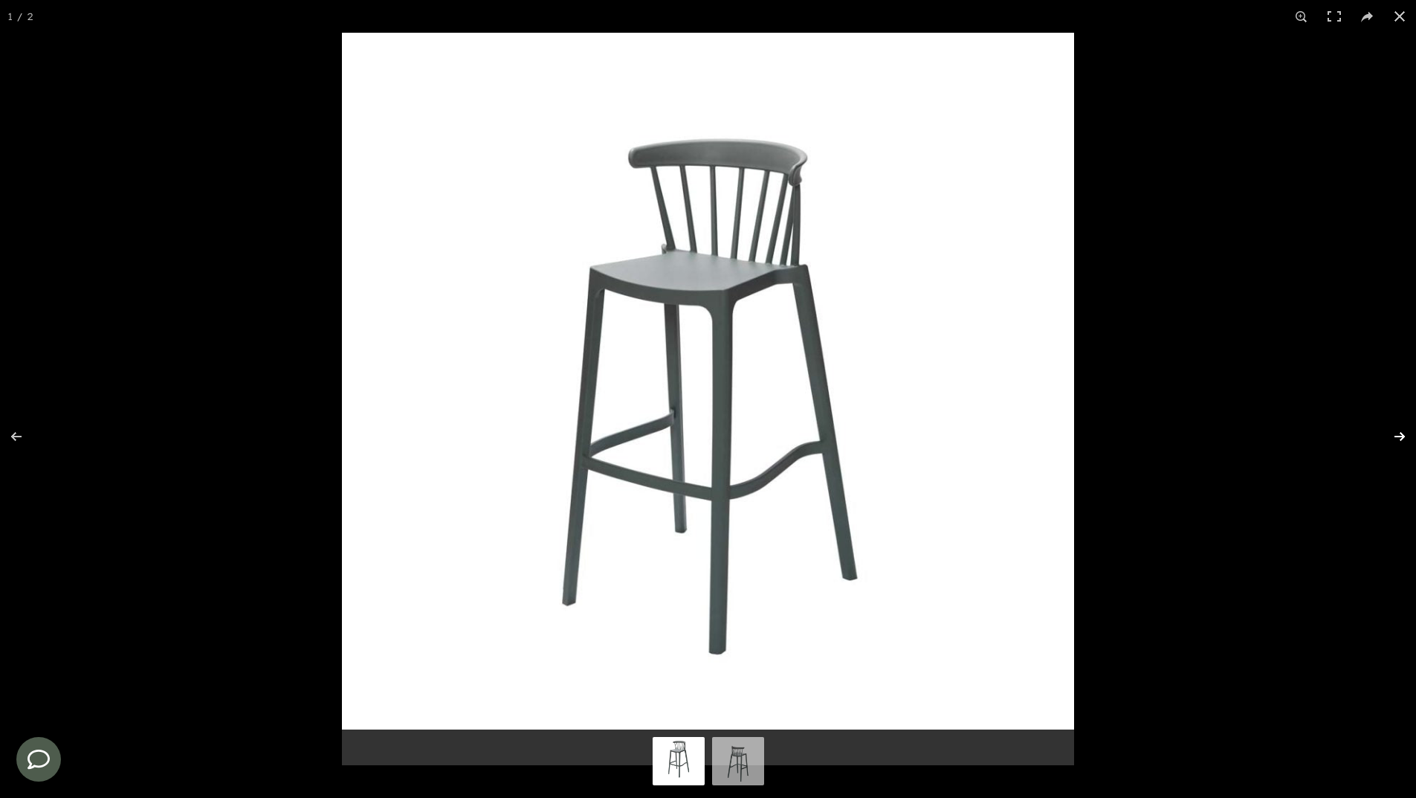
click at [1393, 433] on button at bounding box center [1390, 436] width 52 height 74
